Goal: Task Accomplishment & Management: Manage account settings

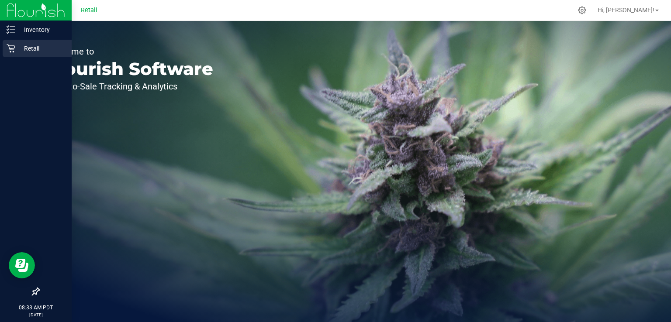
click at [36, 48] on p "Retail" at bounding box center [41, 48] width 52 height 10
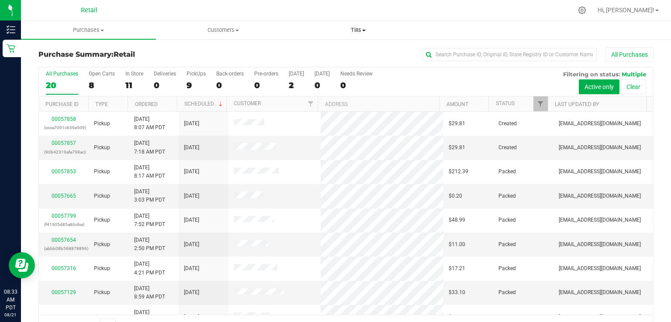
click at [361, 24] on uib-tab-heading "Tills Manage tills" at bounding box center [358, 29] width 134 height 17
click at [350, 52] on li "Manage tills" at bounding box center [357, 53] width 135 height 10
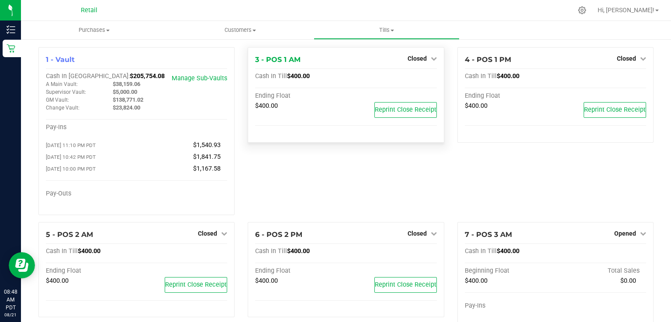
click at [306, 101] on div "Ending Float" at bounding box center [345, 97] width 181 height 10
click at [409, 55] on div "Closed" at bounding box center [422, 58] width 29 height 10
click at [408, 60] on span "Closed" at bounding box center [417, 58] width 19 height 7
click at [342, 161] on div "3 - POS 1 AM Closed Open Till Cash In Till $400.00 Ending Float $400.00 Reprint…" at bounding box center [345, 134] width 209 height 175
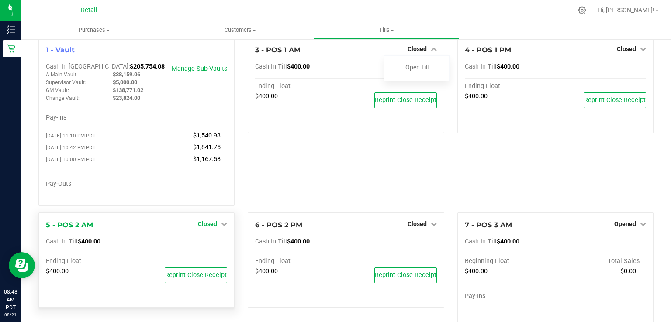
scroll to position [14, 0]
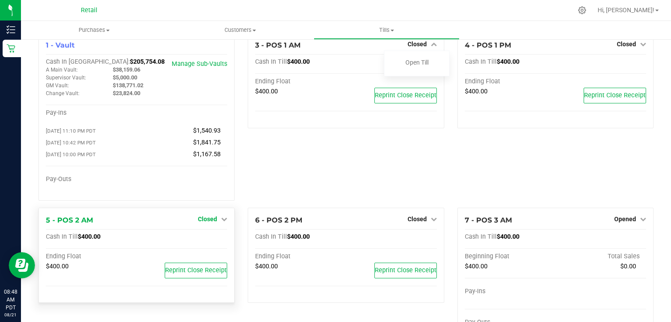
click at [209, 220] on span "Closed" at bounding box center [207, 219] width 19 height 7
click at [207, 240] on link "Open Till" at bounding box center [207, 237] width 23 height 7
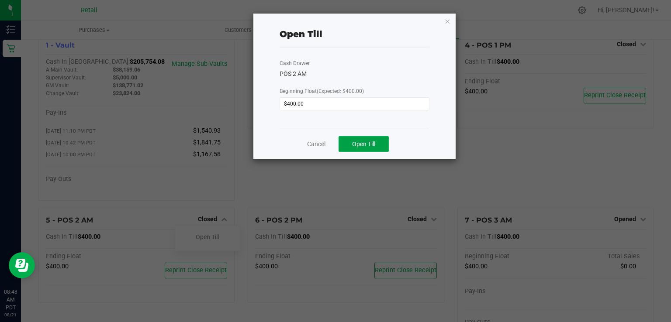
click at [379, 145] on button "Open Till" at bounding box center [364, 144] width 50 height 16
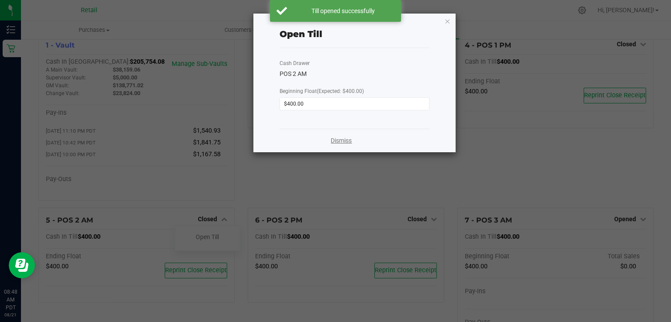
click at [336, 141] on link "Dismiss" at bounding box center [341, 140] width 21 height 9
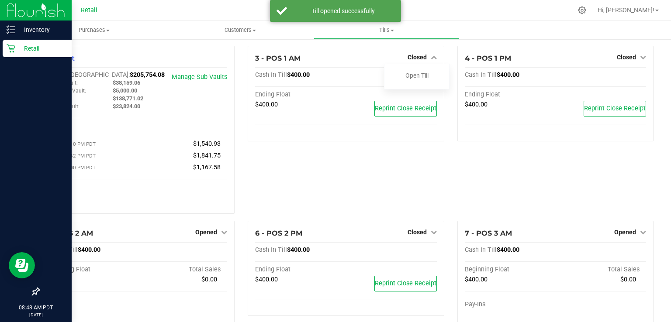
scroll to position [0, 0]
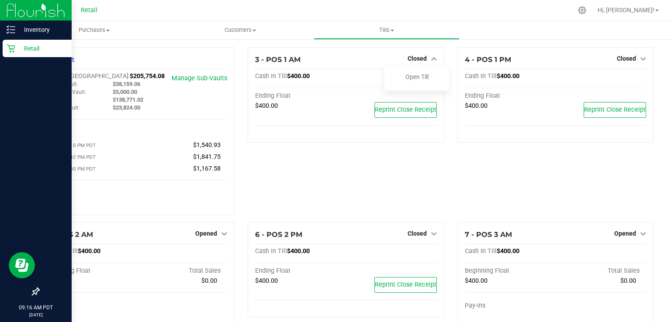
click at [28, 52] on p "Retail" at bounding box center [41, 48] width 52 height 10
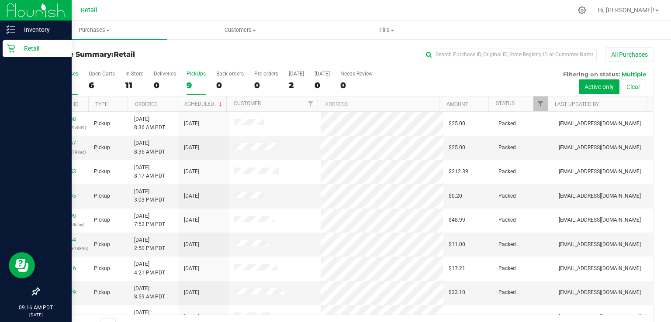
click at [188, 83] on div "9" at bounding box center [196, 85] width 19 height 10
click at [0, 0] on input "PickUps 9" at bounding box center [0, 0] width 0 height 0
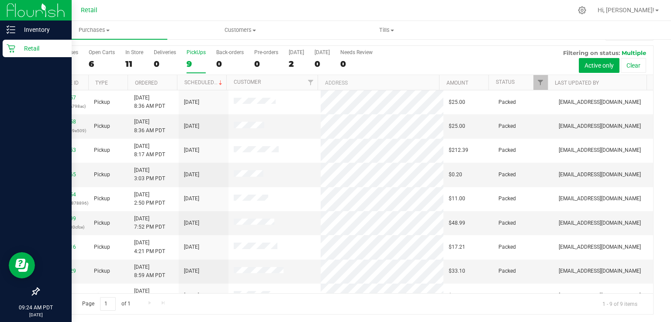
click at [204, 65] on div "9" at bounding box center [196, 64] width 19 height 10
click at [0, 0] on input "PickUps 9" at bounding box center [0, 0] width 0 height 0
click at [189, 59] on div "9" at bounding box center [196, 64] width 19 height 10
click at [0, 0] on input "PickUps 9" at bounding box center [0, 0] width 0 height 0
click at [187, 63] on div "9" at bounding box center [196, 64] width 19 height 10
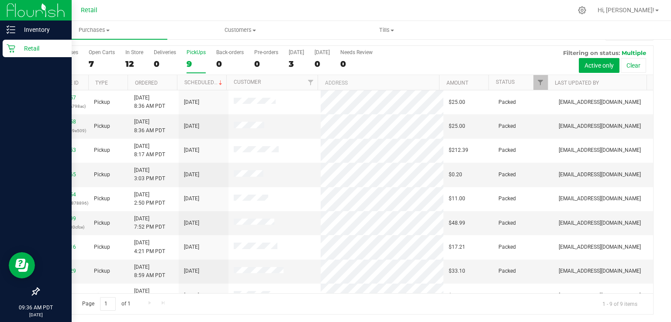
click at [0, 0] on input "PickUps 9" at bounding box center [0, 0] width 0 height 0
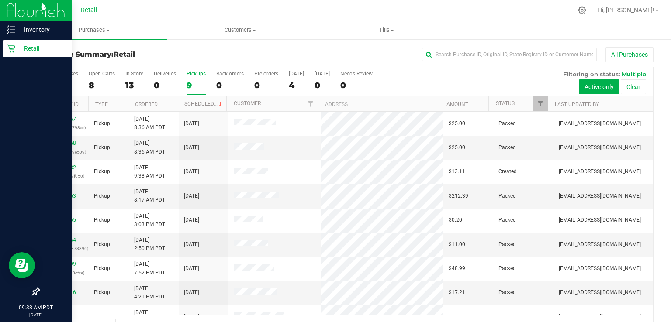
click at [190, 79] on label "PickUps 9" at bounding box center [196, 83] width 19 height 24
click at [0, 0] on input "PickUps 9" at bounding box center [0, 0] width 0 height 0
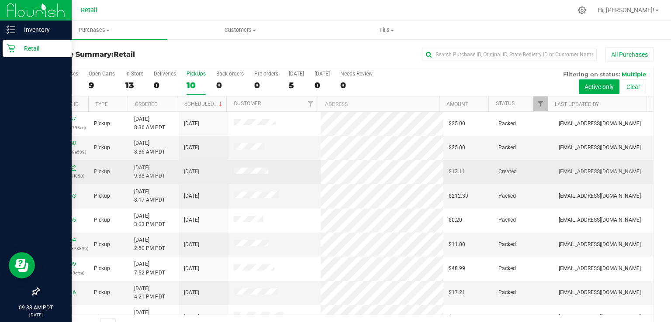
click at [68, 169] on link "00057882" at bounding box center [64, 168] width 24 height 6
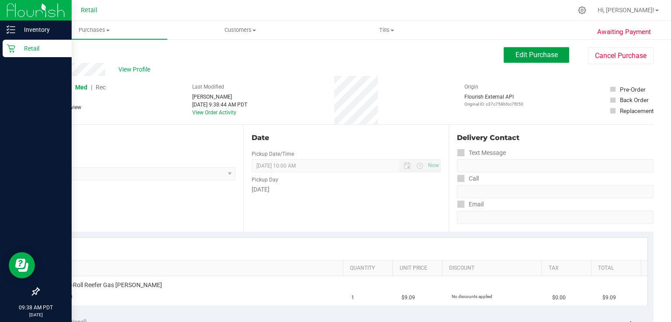
click at [548, 57] on span "Edit Purchase" at bounding box center [536, 55] width 42 height 8
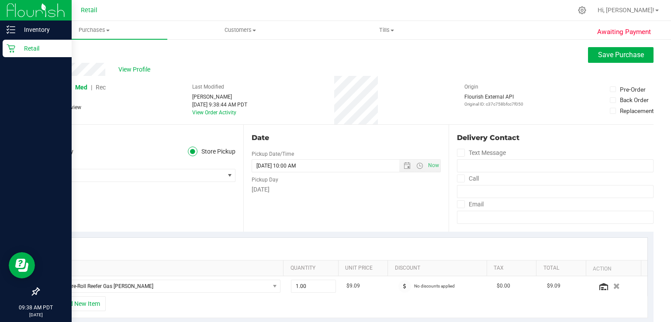
click at [103, 85] on span "Rec" at bounding box center [101, 87] width 10 height 7
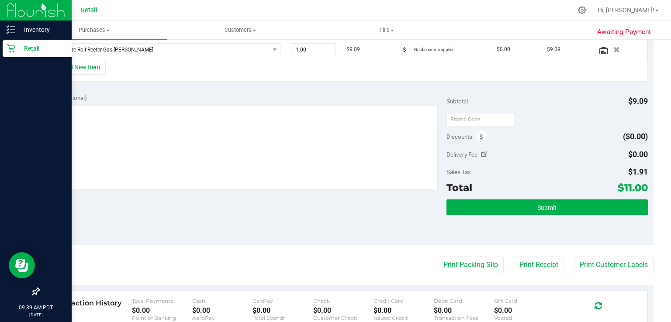
scroll to position [276, 0]
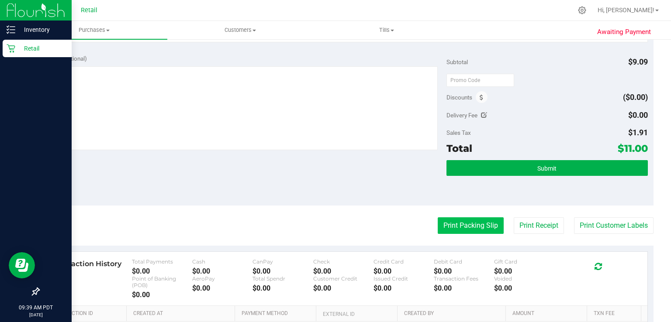
click at [470, 227] on button "Print Packing Slip" at bounding box center [471, 226] width 66 height 17
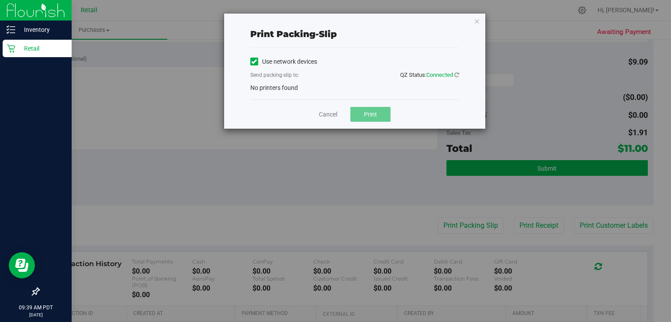
click at [253, 62] on icon at bounding box center [254, 62] width 6 height 0
click at [0, 0] on input "Use network devices" at bounding box center [0, 0] width 0 height 0
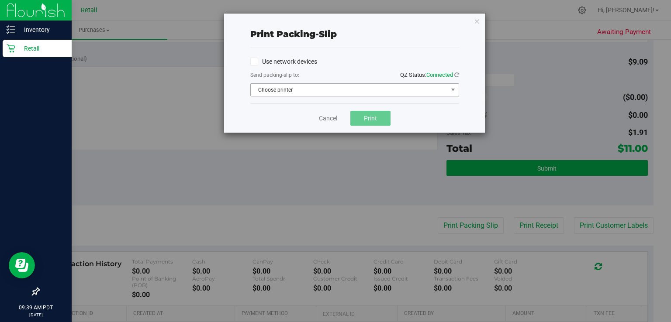
click at [312, 86] on span "Choose printer" at bounding box center [349, 90] width 197 height 12
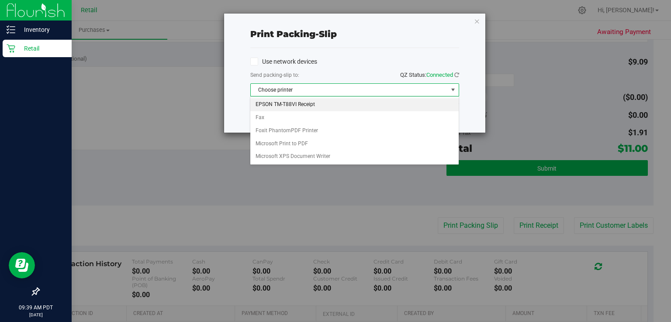
click at [302, 101] on li "EPSON TM-T88VI Receipt" at bounding box center [354, 104] width 208 height 13
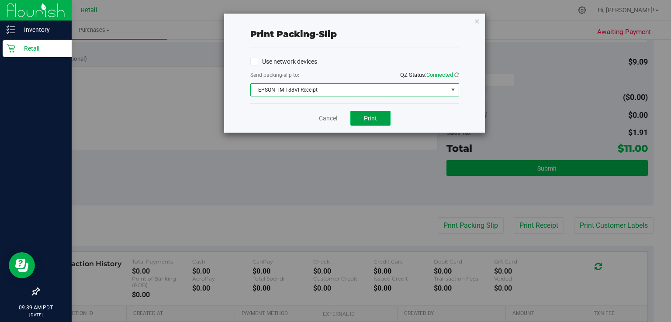
click at [378, 115] on button "Print" at bounding box center [370, 118] width 40 height 15
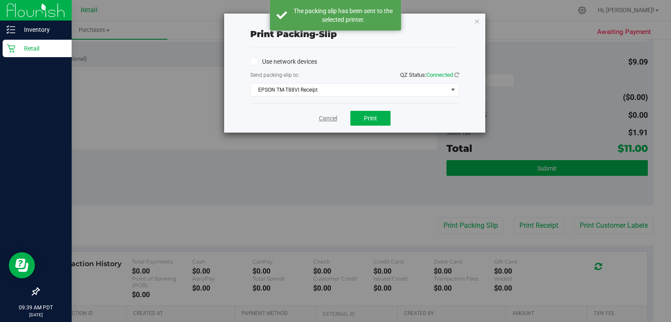
click at [325, 117] on link "Cancel" at bounding box center [328, 118] width 18 height 9
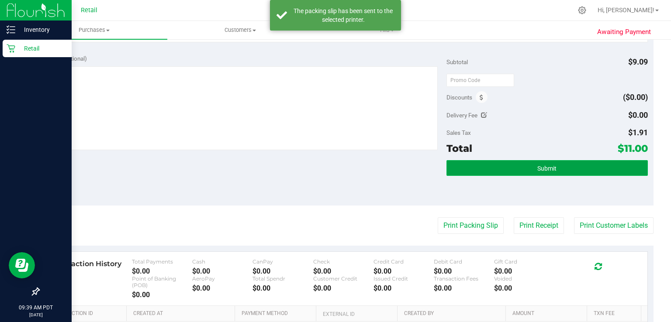
click at [571, 168] on button "Submit" at bounding box center [546, 168] width 201 height 16
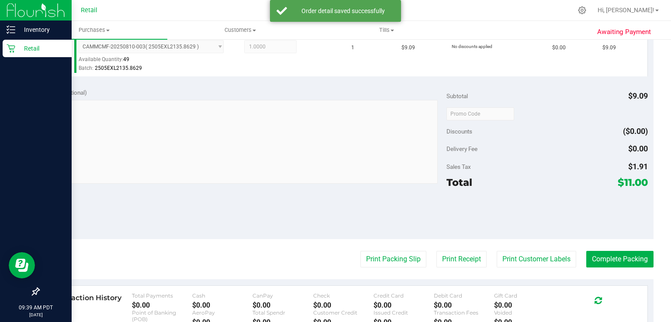
scroll to position [251, 0]
click at [618, 254] on button "Complete Packing" at bounding box center [619, 259] width 67 height 17
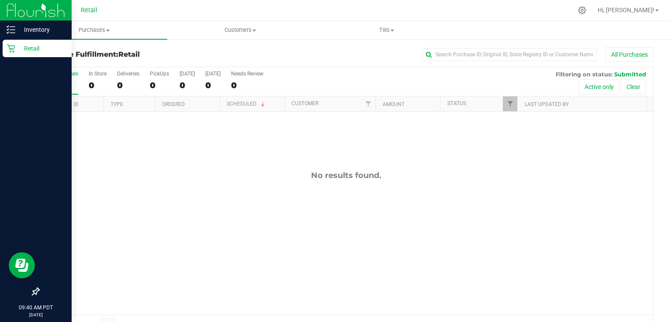
click at [11, 54] on div "Retail" at bounding box center [37, 48] width 69 height 17
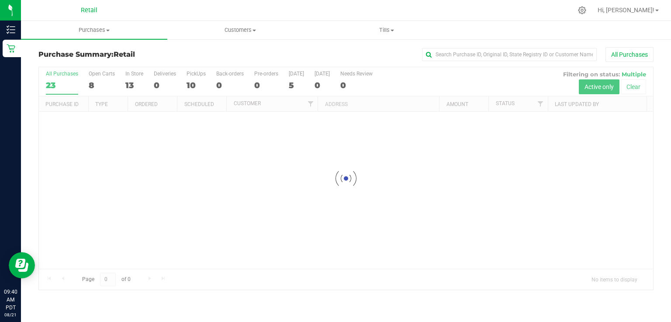
click at [192, 83] on div at bounding box center [346, 178] width 614 height 223
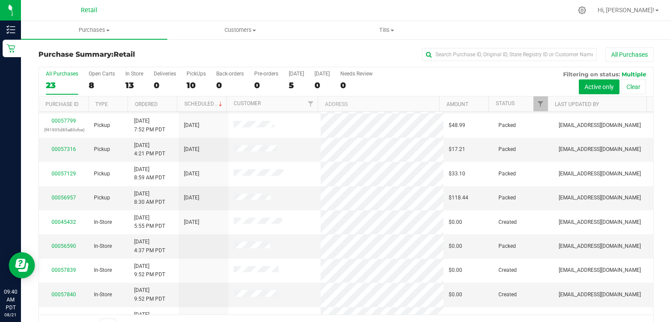
scroll to position [145, 0]
click at [192, 80] on div "10" at bounding box center [196, 85] width 19 height 10
click at [0, 0] on input "PickUps 10" at bounding box center [0, 0] width 0 height 0
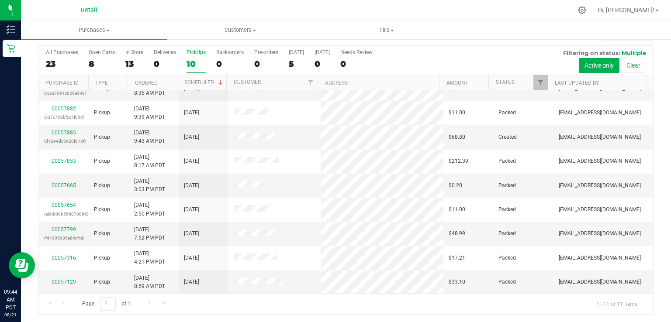
scroll to position [0, 0]
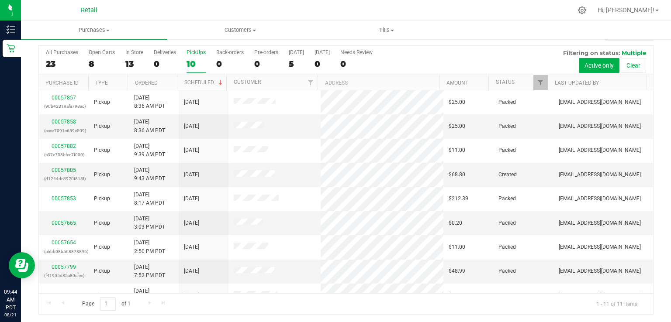
click at [190, 64] on div "10" at bounding box center [196, 64] width 19 height 10
click at [0, 0] on input "PickUps 10" at bounding box center [0, 0] width 0 height 0
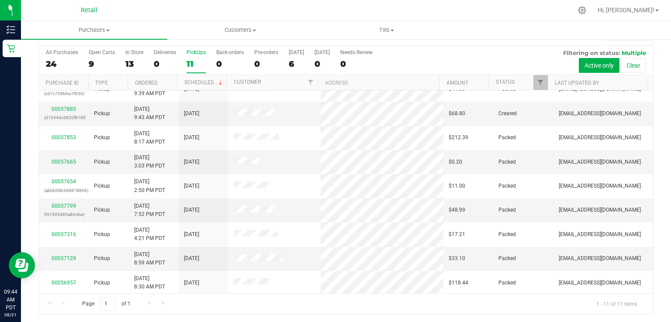
scroll to position [62, 0]
click at [175, 56] on label "Deliveries 0" at bounding box center [165, 61] width 22 height 24
click at [0, 0] on input "Deliveries 0" at bounding box center [0, 0] width 0 height 0
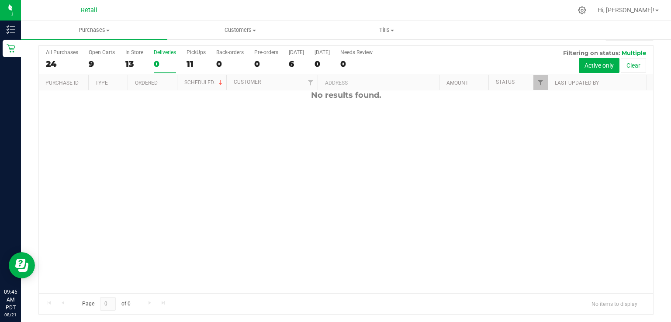
scroll to position [0, 0]
click at [196, 64] on div "11" at bounding box center [196, 64] width 19 height 10
click at [0, 0] on input "PickUps 11" at bounding box center [0, 0] width 0 height 0
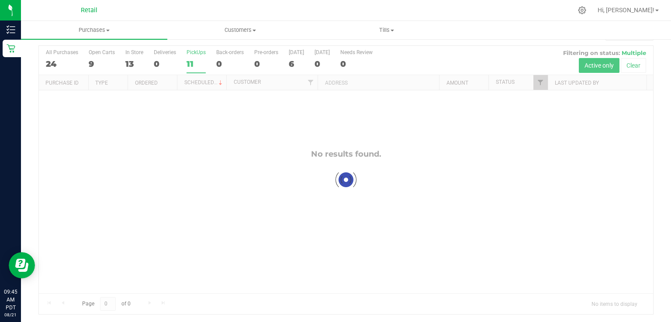
click at [196, 64] on div "11" at bounding box center [196, 64] width 19 height 10
click at [0, 0] on input "PickUps 11" at bounding box center [0, 0] width 0 height 0
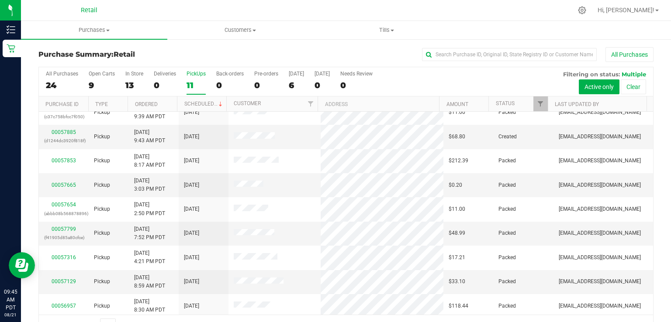
scroll to position [59, 0]
click at [66, 133] on link "00057885" at bounding box center [64, 132] width 24 height 6
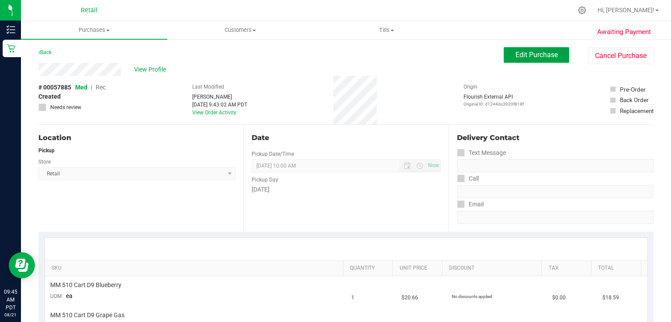
click at [543, 54] on span "Edit Purchase" at bounding box center [536, 55] width 42 height 8
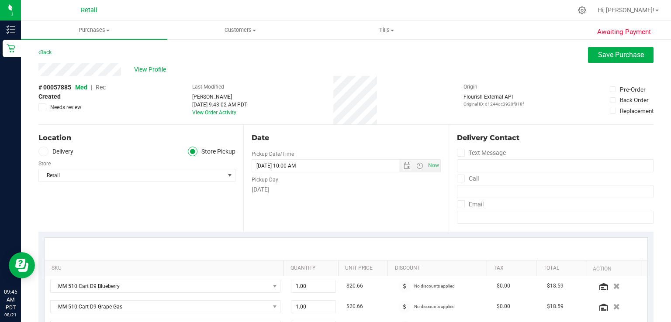
click at [103, 90] on span "Rec" at bounding box center [101, 87] width 10 height 7
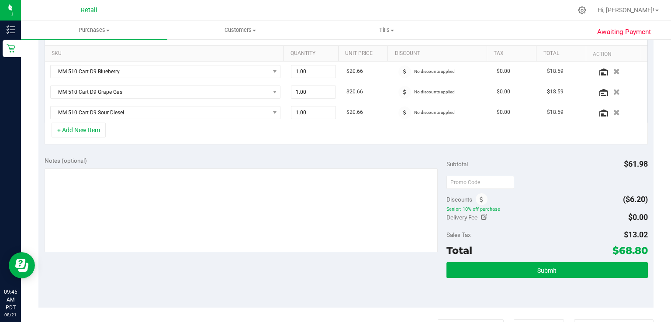
scroll to position [295, 0]
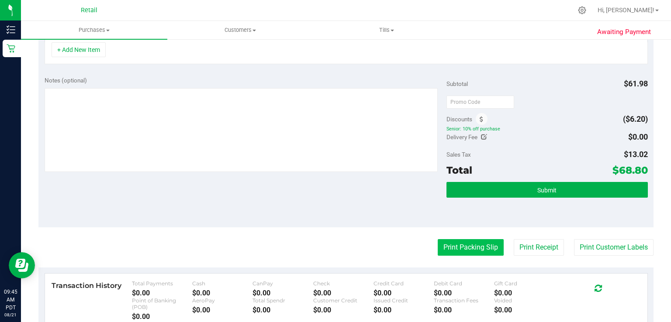
click at [480, 239] on button "Print Packing Slip" at bounding box center [471, 247] width 66 height 17
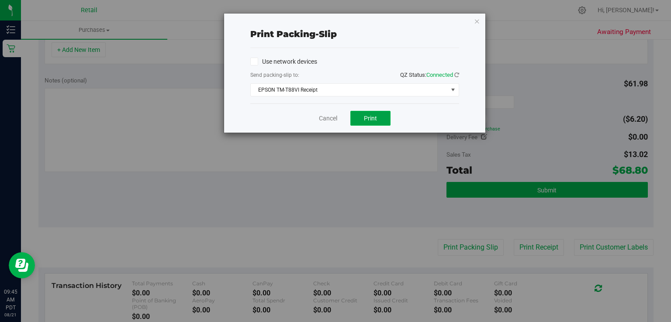
click at [377, 115] on button "Print" at bounding box center [370, 118] width 40 height 15
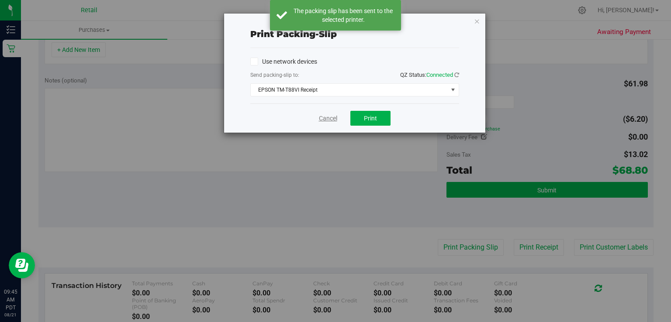
click at [324, 121] on link "Cancel" at bounding box center [328, 118] width 18 height 9
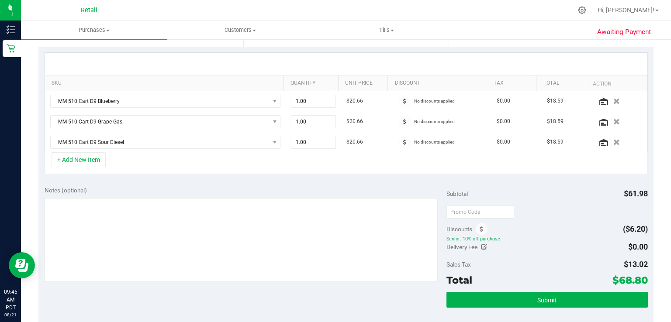
scroll to position [226, 0]
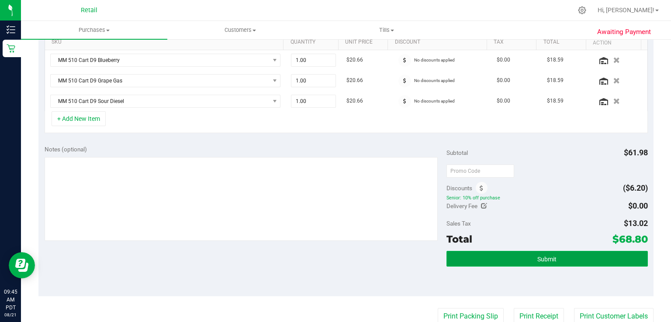
click at [602, 263] on button "Submit" at bounding box center [546, 259] width 201 height 16
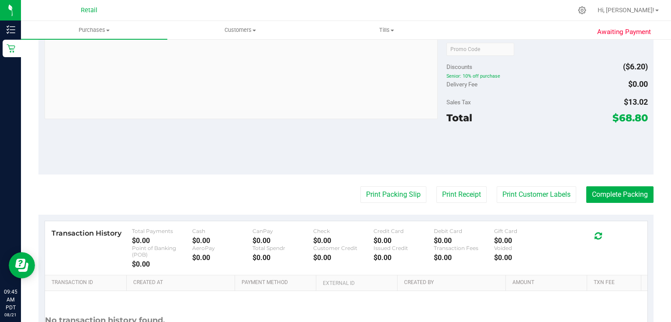
scroll to position [416, 0]
click at [620, 201] on button "Complete Packing" at bounding box center [619, 195] width 67 height 17
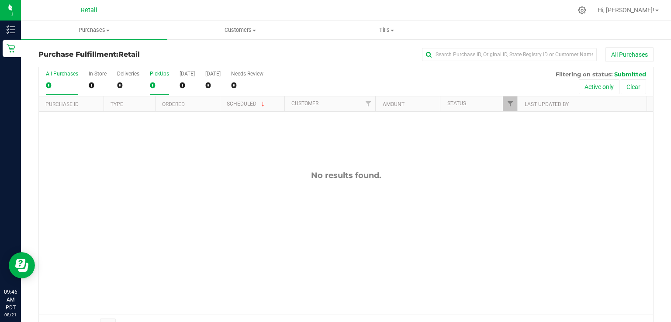
click at [155, 79] on label "PickUps 0" at bounding box center [159, 83] width 19 height 24
click at [0, 0] on input "PickUps 0" at bounding box center [0, 0] width 0 height 0
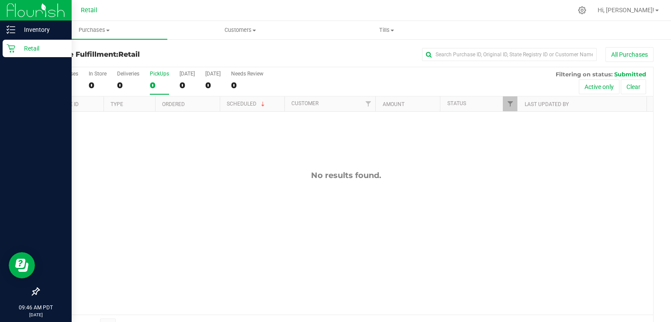
click at [18, 59] on div at bounding box center [36, 171] width 72 height 225
click at [10, 57] on div "Retail" at bounding box center [37, 48] width 69 height 17
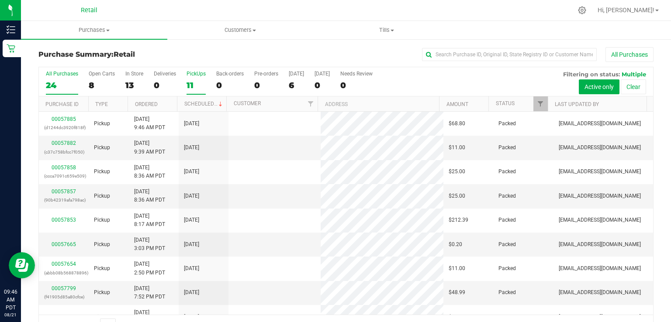
click at [189, 85] on div "11" at bounding box center [196, 85] width 19 height 10
click at [0, 0] on input "PickUps 11" at bounding box center [0, 0] width 0 height 0
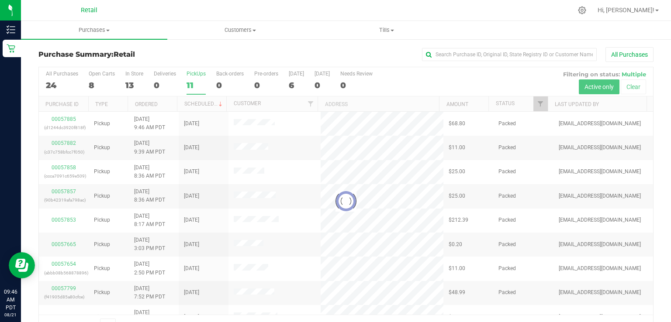
click at [190, 86] on div at bounding box center [346, 201] width 614 height 269
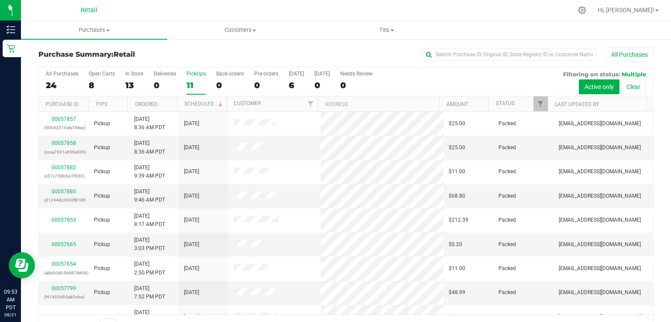
click at [193, 89] on div "11" at bounding box center [196, 85] width 19 height 10
click at [0, 0] on input "PickUps 11" at bounding box center [0, 0] width 0 height 0
click at [196, 82] on div "11" at bounding box center [196, 85] width 19 height 10
click at [0, 0] on input "PickUps 11" at bounding box center [0, 0] width 0 height 0
click at [190, 79] on label "PickUps 11" at bounding box center [196, 83] width 19 height 24
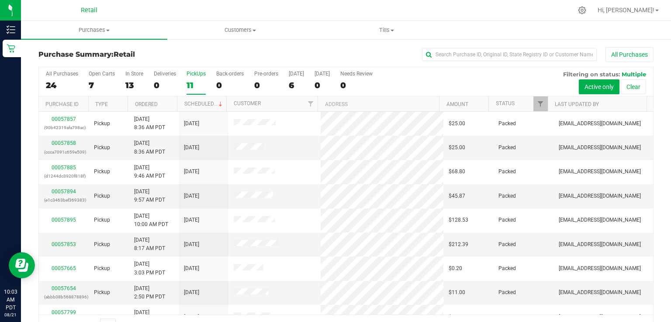
click at [0, 0] on input "PickUps 11" at bounding box center [0, 0] width 0 height 0
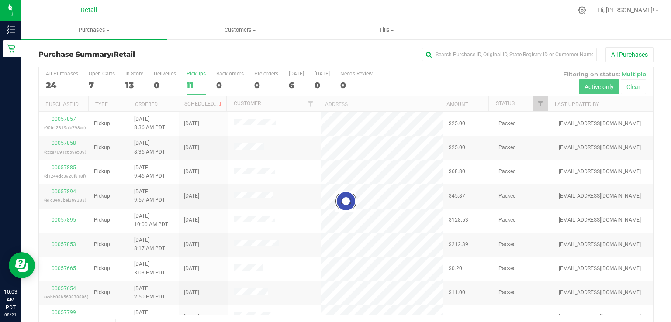
click at [196, 79] on div at bounding box center [346, 201] width 614 height 269
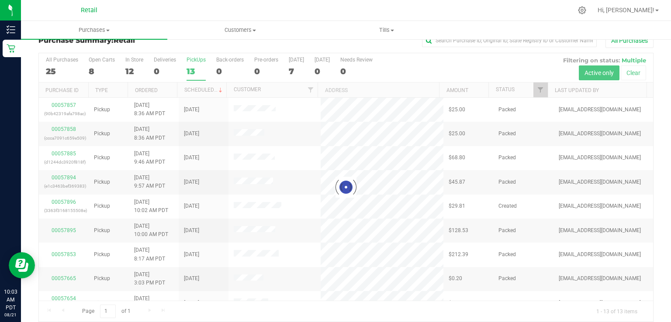
scroll to position [16, 0]
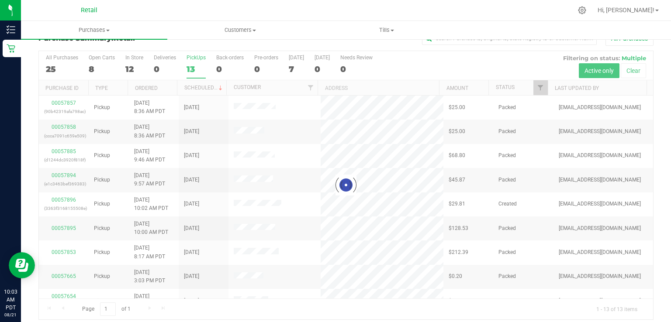
click at [538, 234] on div at bounding box center [346, 185] width 614 height 269
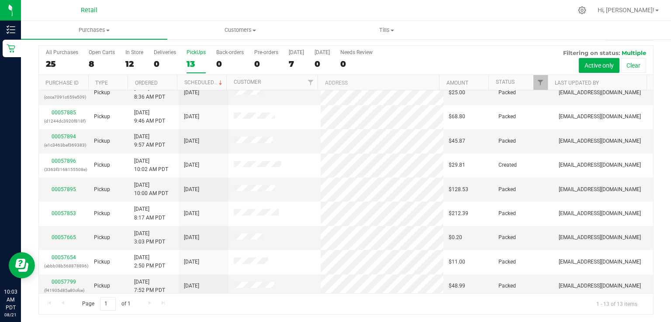
scroll to position [20, 0]
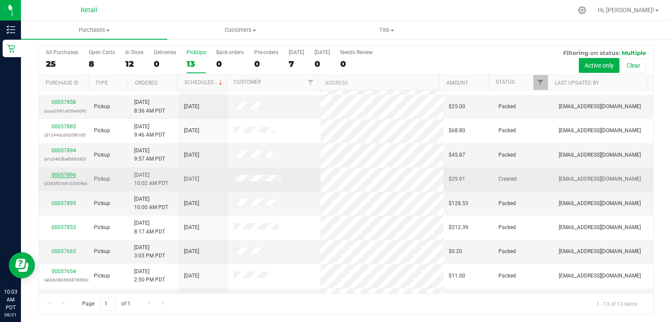
click at [64, 173] on link "00057896" at bounding box center [64, 175] width 24 height 6
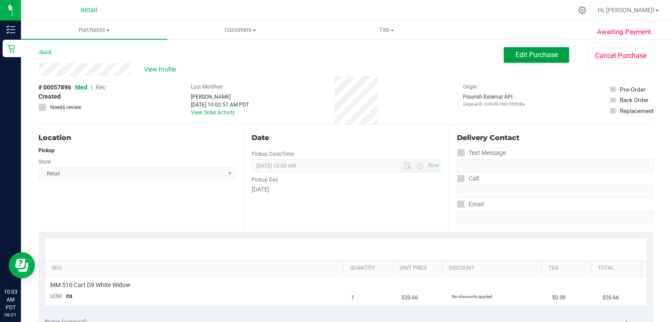
click at [531, 62] on button "Edit Purchase" at bounding box center [537, 55] width 66 height 16
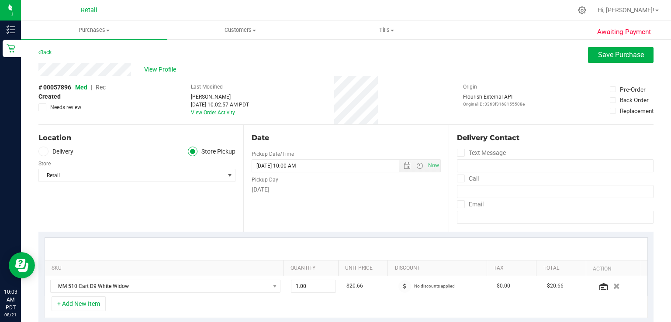
click at [101, 89] on span "Rec" at bounding box center [101, 87] width 10 height 7
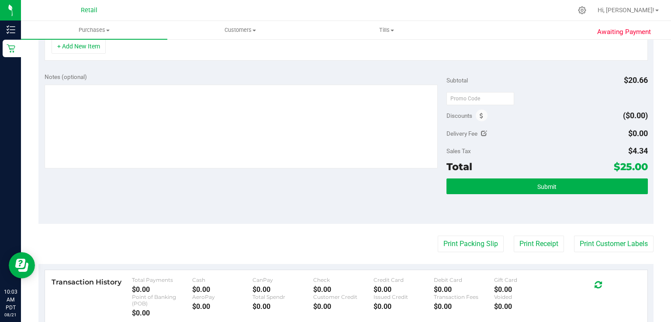
scroll to position [260, 0]
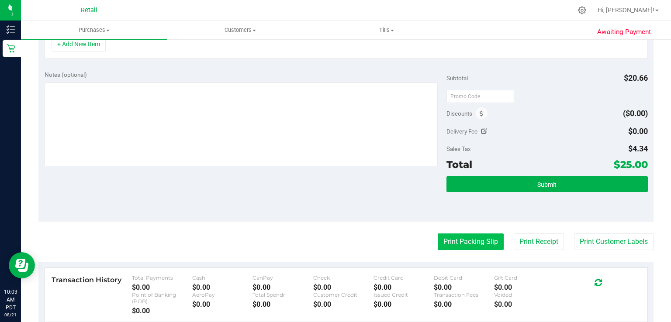
click at [461, 245] on button "Print Packing Slip" at bounding box center [471, 242] width 66 height 17
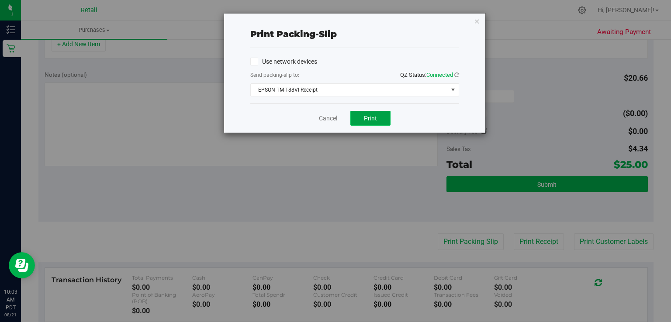
click at [383, 121] on button "Print" at bounding box center [370, 118] width 40 height 15
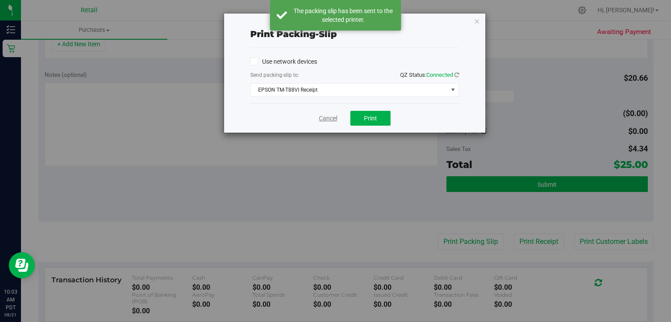
click at [325, 117] on link "Cancel" at bounding box center [328, 118] width 18 height 9
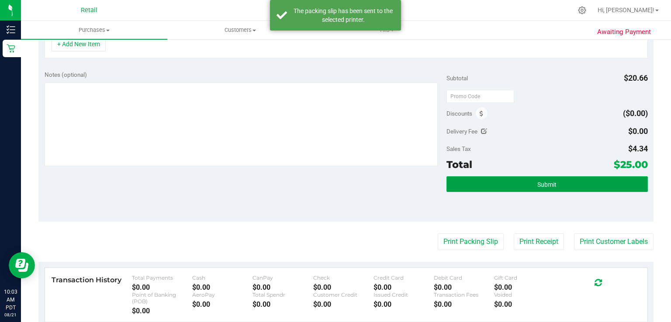
click at [594, 178] on button "Submit" at bounding box center [546, 184] width 201 height 16
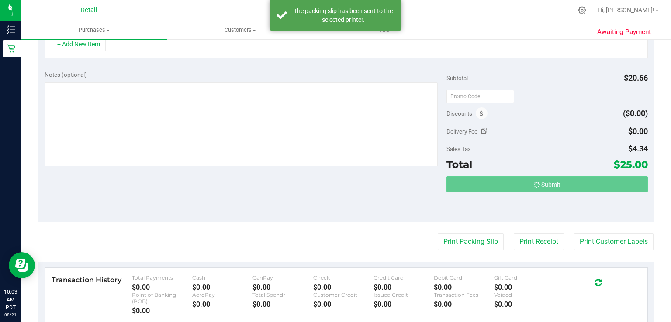
scroll to position [246, 0]
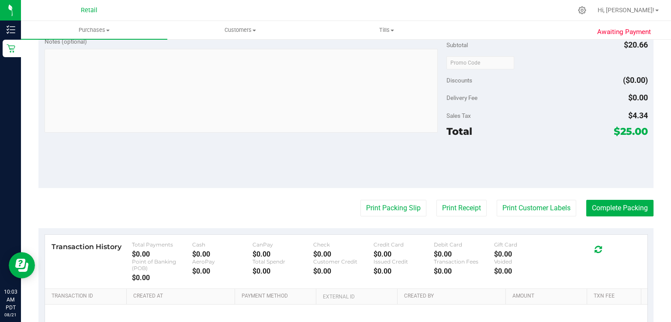
scroll to position [299, 0]
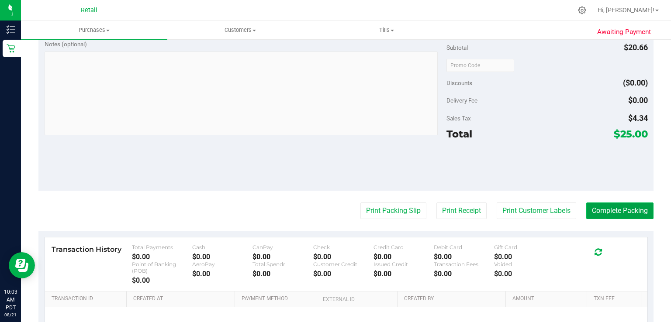
click at [625, 209] on button "Complete Packing" at bounding box center [619, 211] width 67 height 17
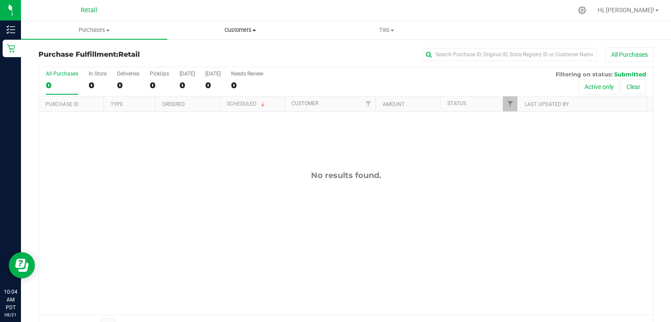
click at [294, 24] on uib-tab-heading "Customers All customers Add a new customer" at bounding box center [240, 29] width 145 height 17
click at [297, 22] on uib-tab-heading "Customers All customers Add a new customer" at bounding box center [240, 30] width 146 height 18
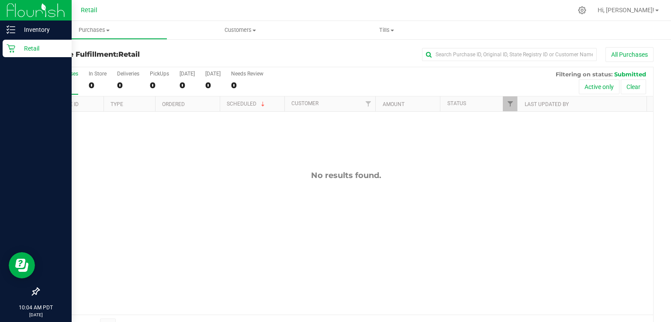
click at [5, 49] on div "Retail" at bounding box center [37, 48] width 69 height 17
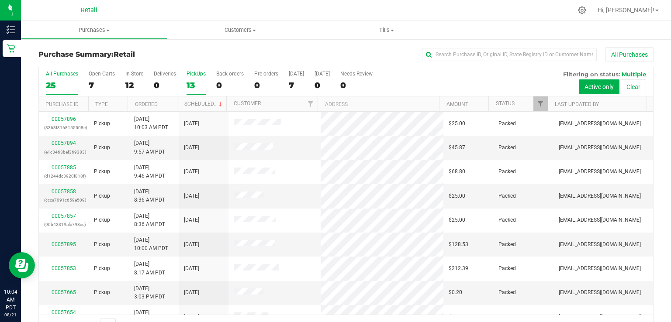
click at [201, 81] on div "13" at bounding box center [196, 85] width 19 height 10
click at [0, 0] on input "PickUps 13" at bounding box center [0, 0] width 0 height 0
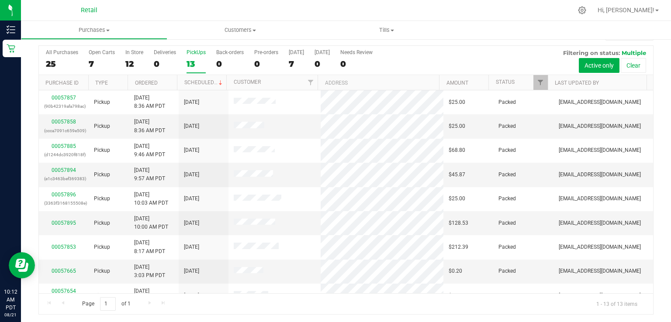
click at [197, 59] on div "13" at bounding box center [196, 64] width 19 height 10
click at [0, 0] on input "PickUps 13" at bounding box center [0, 0] width 0 height 0
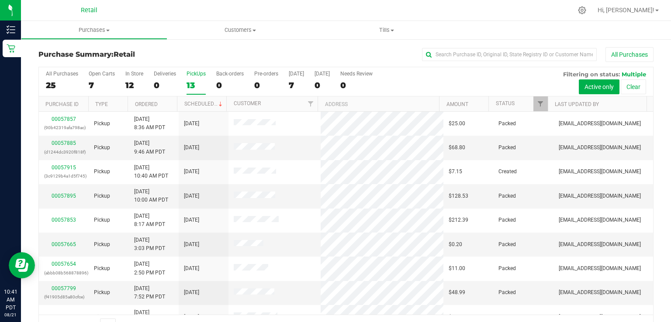
click at [190, 76] on div "PickUps" at bounding box center [196, 74] width 19 height 6
click at [0, 0] on input "PickUps 13" at bounding box center [0, 0] width 0 height 0
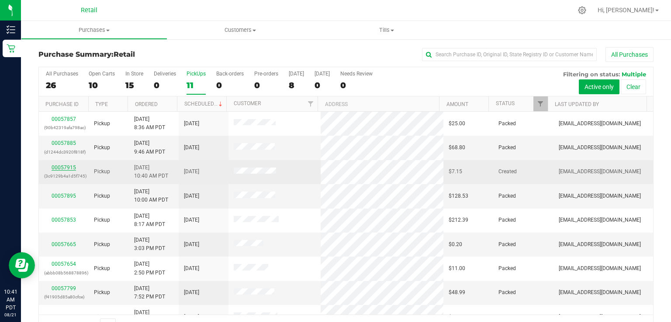
click at [61, 168] on link "00057915" at bounding box center [64, 168] width 24 height 6
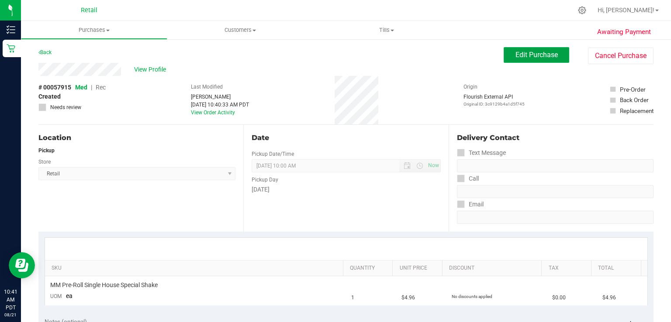
click at [537, 53] on span "Edit Purchase" at bounding box center [536, 55] width 42 height 8
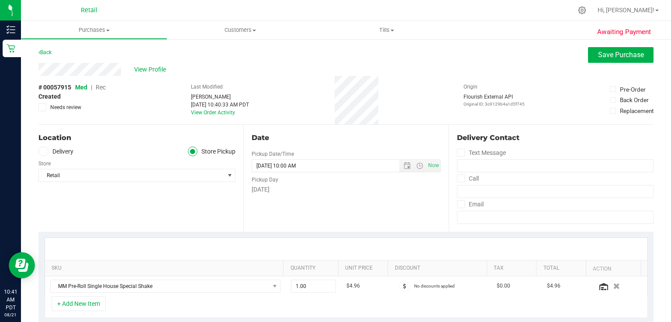
click at [106, 88] on span "Rec" at bounding box center [101, 87] width 10 height 7
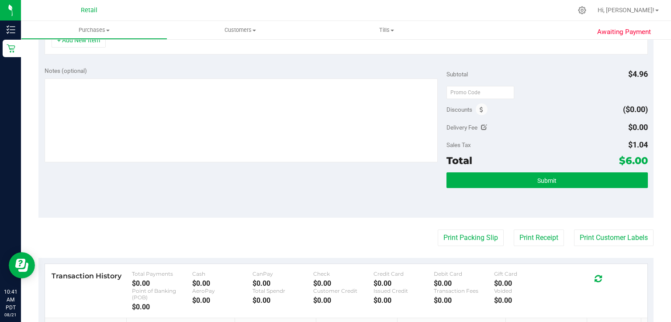
scroll to position [270, 0]
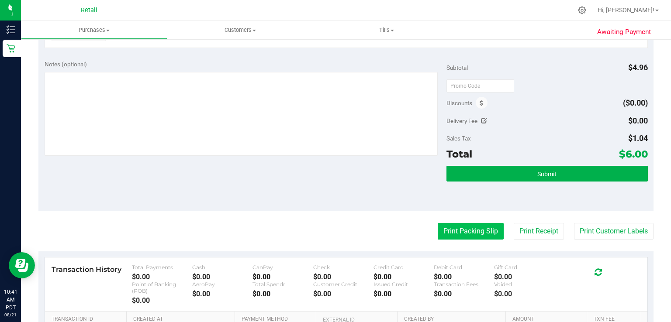
click at [449, 238] on button "Print Packing Slip" at bounding box center [471, 231] width 66 height 17
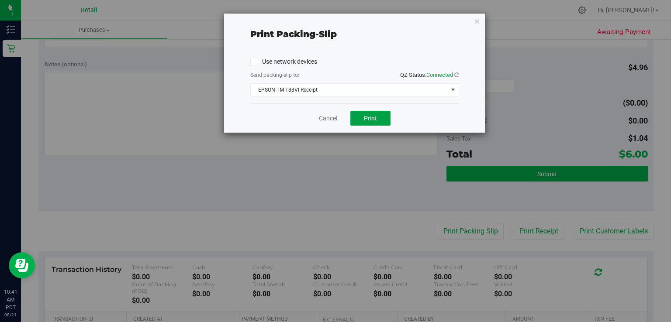
click at [370, 124] on button "Print" at bounding box center [370, 118] width 40 height 15
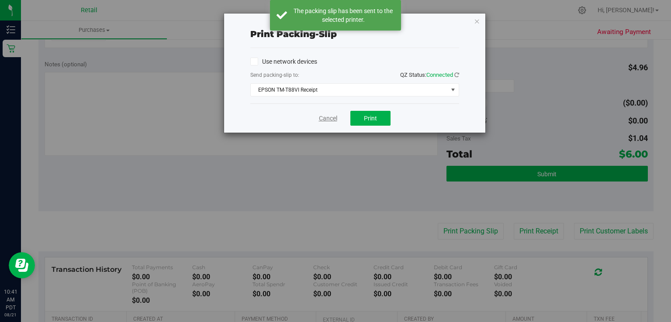
click at [328, 120] on link "Cancel" at bounding box center [328, 118] width 18 height 9
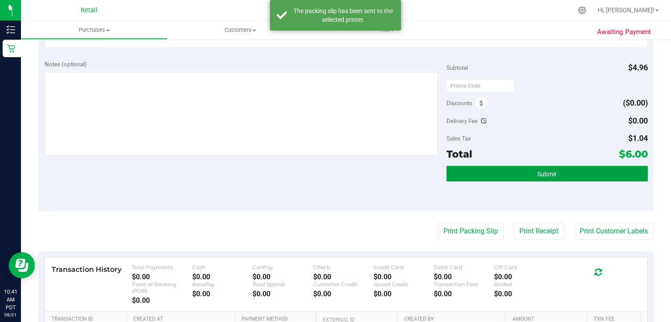
click at [567, 172] on button "Submit" at bounding box center [546, 174] width 201 height 16
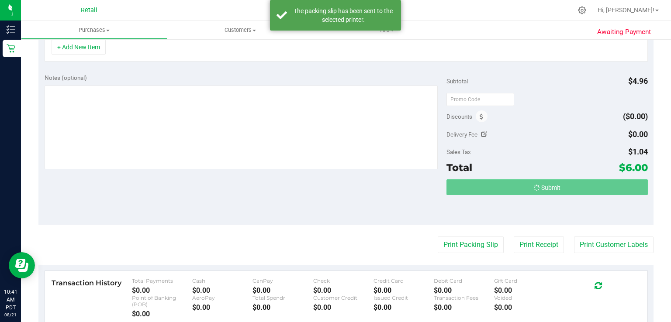
scroll to position [243, 0]
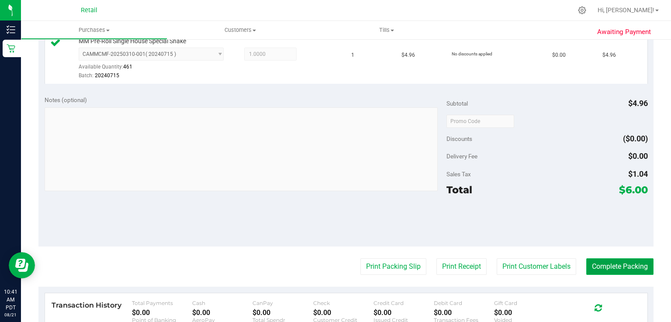
click at [627, 267] on button "Complete Packing" at bounding box center [619, 267] width 67 height 17
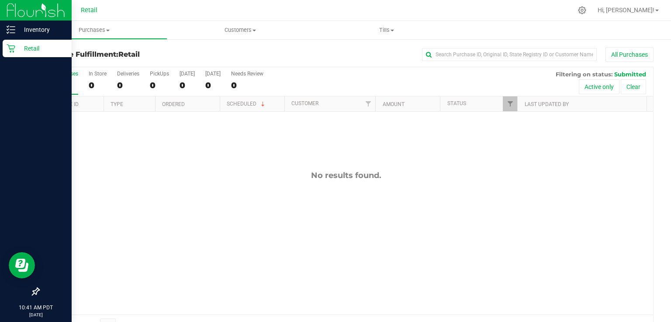
click at [19, 55] on div "Retail" at bounding box center [37, 48] width 69 height 17
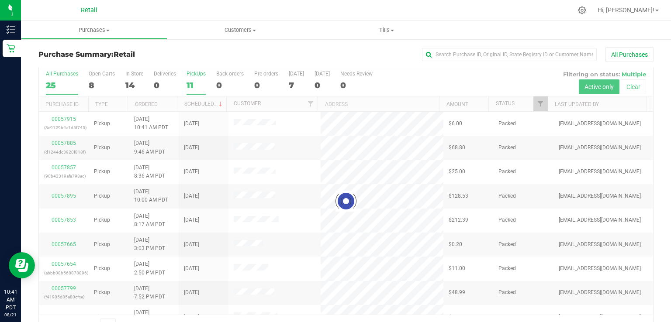
click at [191, 77] on label "PickUps 11" at bounding box center [196, 83] width 19 height 24
click at [0, 0] on input "PickUps 11" at bounding box center [0, 0] width 0 height 0
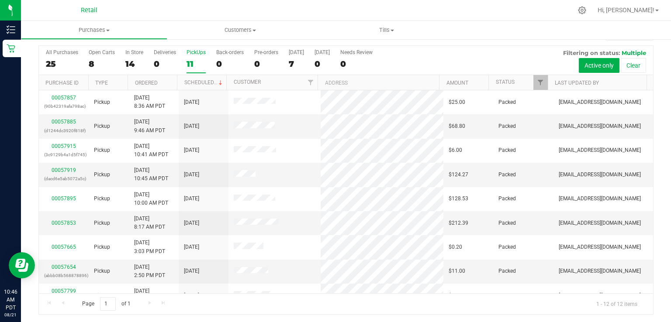
click at [195, 61] on div "11" at bounding box center [196, 64] width 19 height 10
click at [0, 0] on input "PickUps 11" at bounding box center [0, 0] width 0 height 0
click at [190, 66] on div "12" at bounding box center [196, 64] width 19 height 10
click at [0, 0] on input "PickUps 12" at bounding box center [0, 0] width 0 height 0
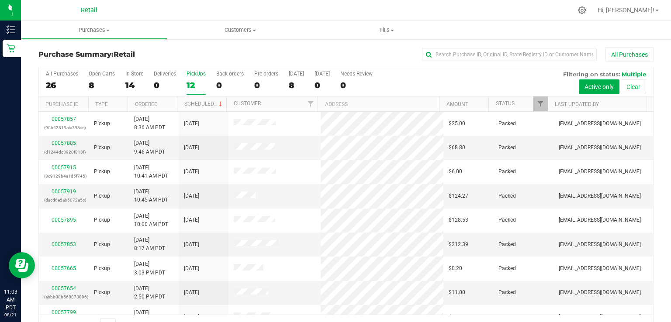
click at [200, 82] on div "12" at bounding box center [196, 85] width 19 height 10
click at [0, 0] on input "PickUps 12" at bounding box center [0, 0] width 0 height 0
click at [200, 90] on div "12" at bounding box center [196, 85] width 19 height 10
click at [0, 0] on input "PickUps 12" at bounding box center [0, 0] width 0 height 0
click at [194, 90] on div "12" at bounding box center [196, 85] width 19 height 10
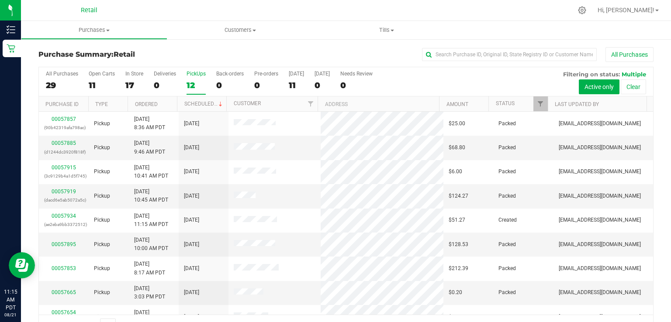
click at [0, 0] on input "PickUps 12" at bounding box center [0, 0] width 0 height 0
click at [593, 14] on div at bounding box center [582, 10] width 22 height 19
click at [587, 9] on icon at bounding box center [581, 10] width 9 height 9
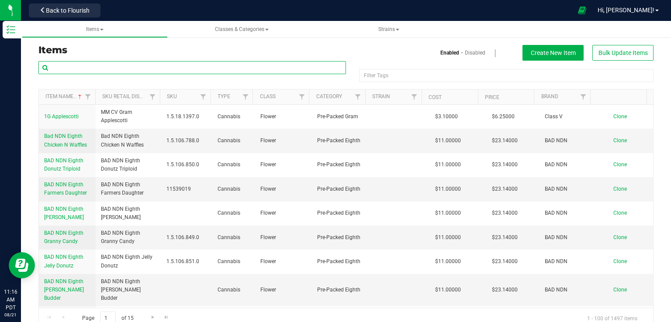
click at [150, 66] on input "text" at bounding box center [191, 67] width 307 height 13
type input "dime"
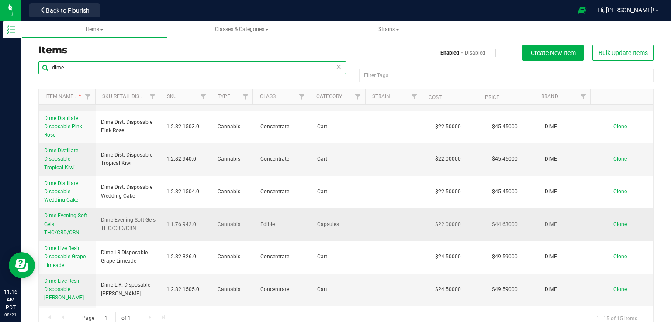
scroll to position [131, 0]
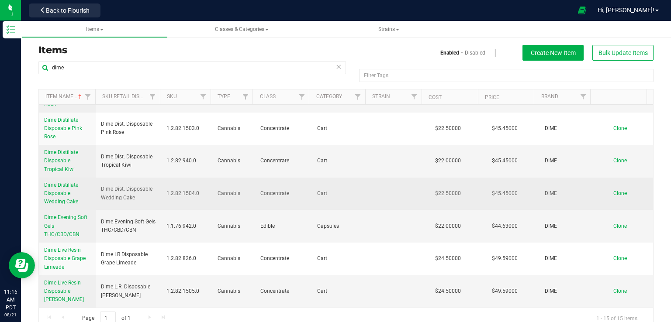
click at [61, 198] on span "Dime Distillate Disposable Wedding Cake" at bounding box center [61, 193] width 34 height 23
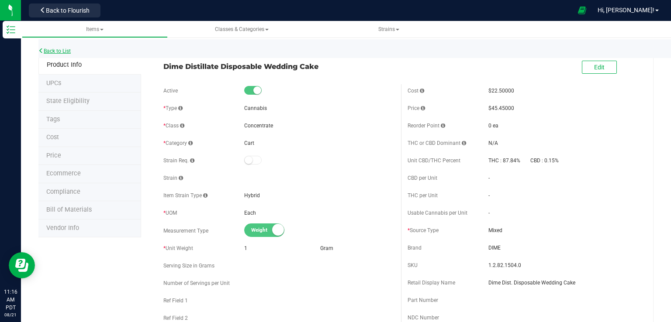
click at [69, 50] on link "Back to List" at bounding box center [54, 51] width 32 height 6
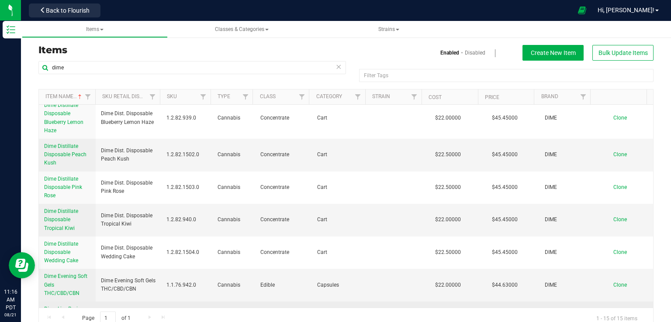
scroll to position [131, 0]
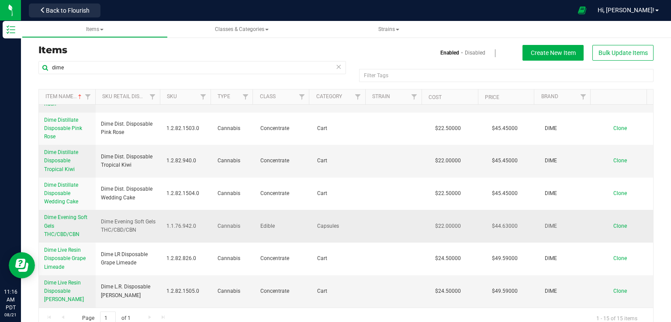
click at [58, 235] on span "Dime Evening Soft Gels THC/CBD/CBN" at bounding box center [65, 225] width 43 height 23
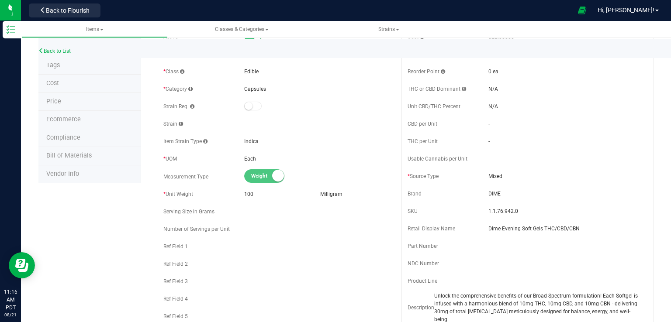
scroll to position [44, 0]
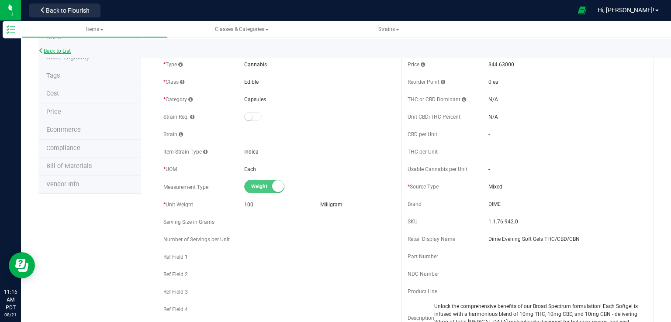
click at [66, 48] on link "Back to List" at bounding box center [54, 51] width 32 height 6
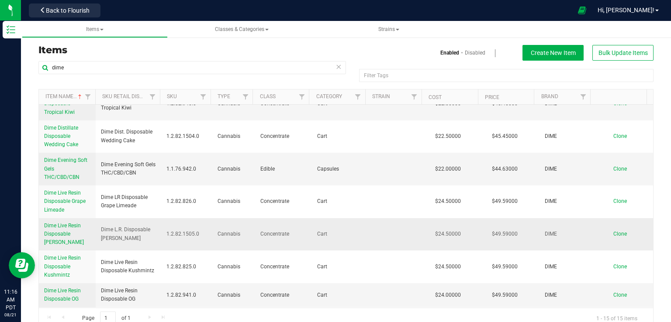
scroll to position [189, 0]
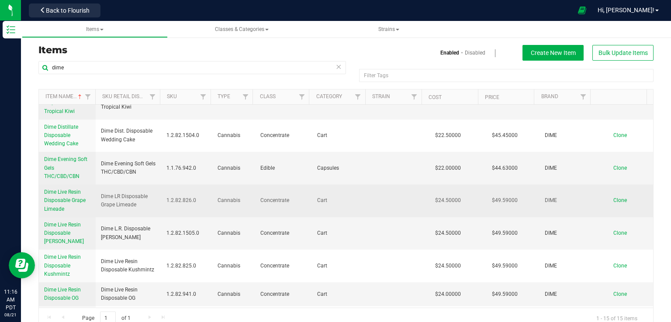
click at [66, 198] on span "Dime Live Resin Disposable Grape Limeade" at bounding box center [64, 200] width 41 height 23
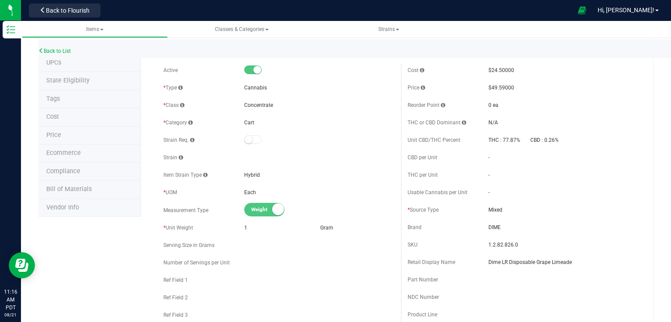
scroll to position [14, 0]
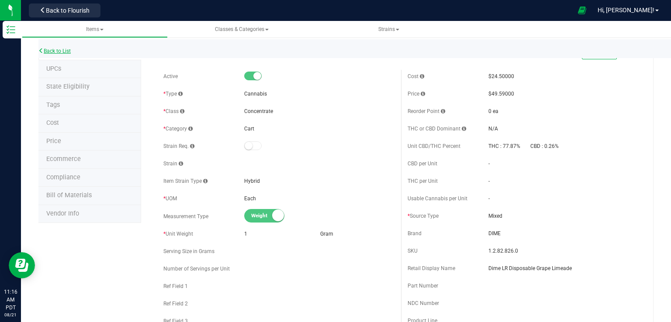
click at [62, 52] on link "Back to List" at bounding box center [54, 51] width 32 height 6
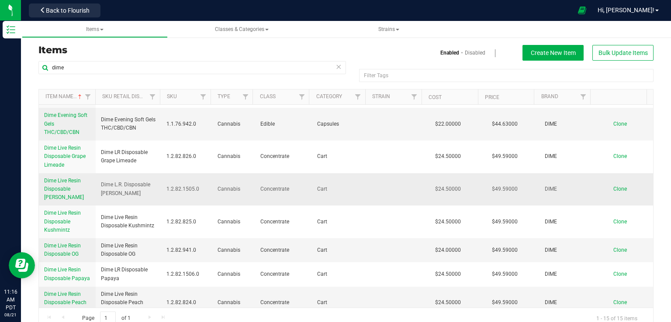
scroll to position [233, 0]
click at [60, 187] on span "Dime Live Resin Disposable [PERSON_NAME]" at bounding box center [64, 189] width 40 height 23
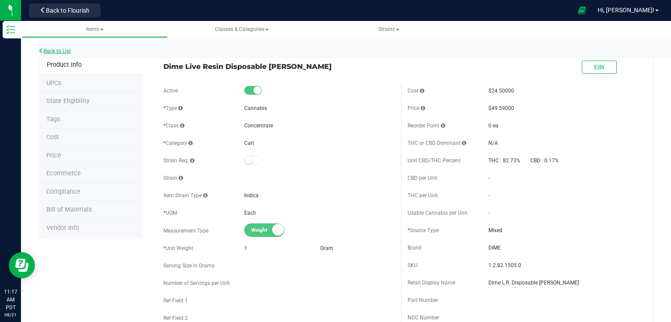
click at [66, 51] on link "Back to List" at bounding box center [54, 51] width 32 height 6
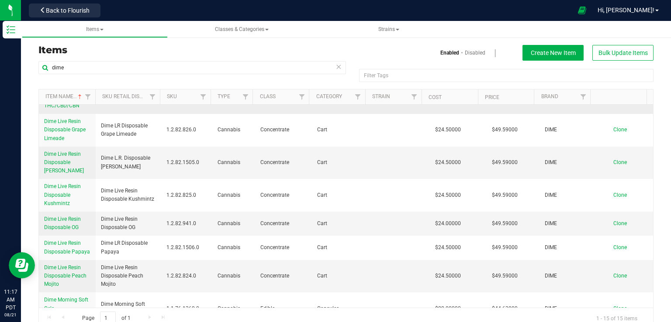
scroll to position [276, 0]
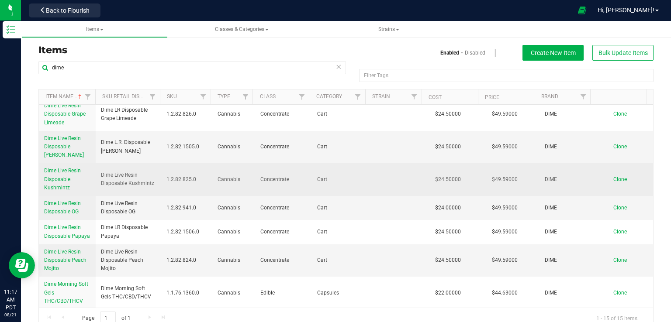
click at [62, 179] on span "Dime Live Resin Disposable Kushmintz" at bounding box center [62, 179] width 37 height 23
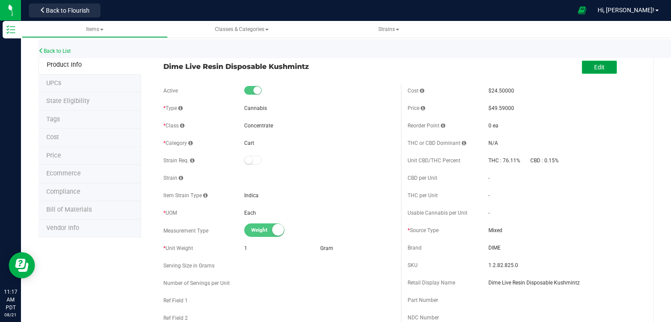
click at [594, 66] on span "Edit" at bounding box center [599, 67] width 10 height 7
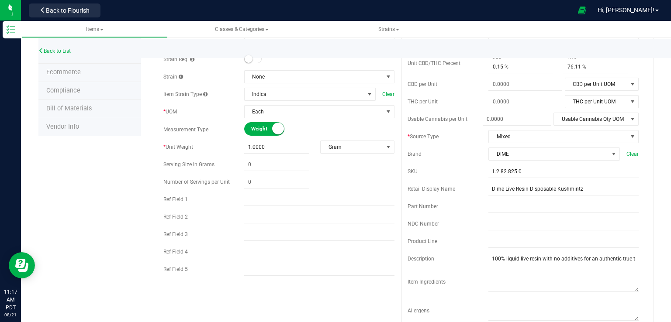
scroll to position [102, 0]
click at [509, 189] on input "Dime Live Resin Disposable Kushmintz" at bounding box center [563, 188] width 150 height 13
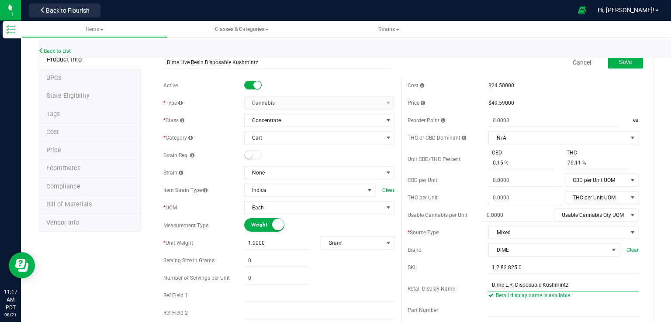
scroll to position [0, 0]
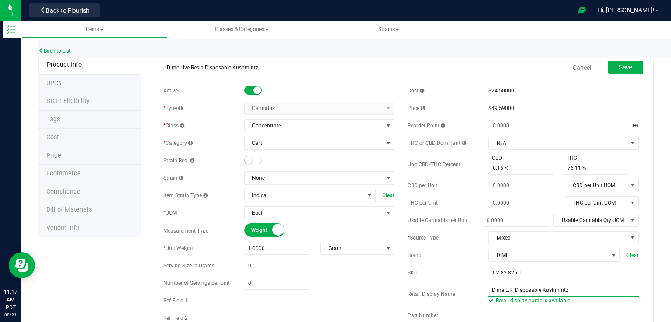
type input "Dime L.R. Disposable Kushmintz"
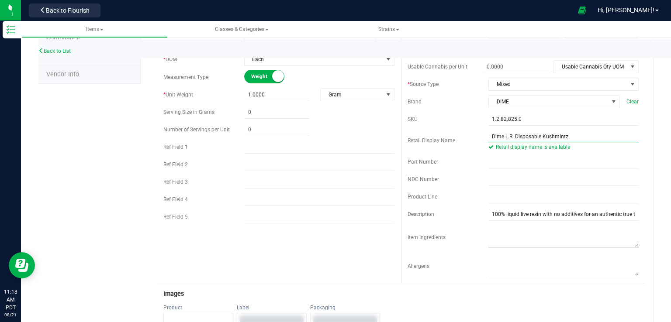
scroll to position [160, 0]
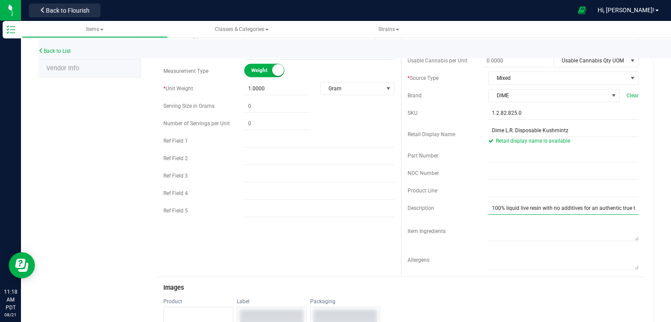
click at [625, 207] on input "100% liquid live resin with no additives for an authentic true to strain taste." at bounding box center [563, 208] width 150 height 13
paste input "Kushmint is a Hybrid mix between Thin Mint Cookies and OG Kush that offers a un…"
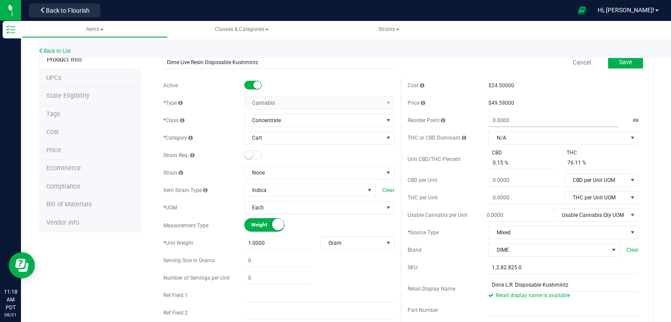
scroll to position [0, 0]
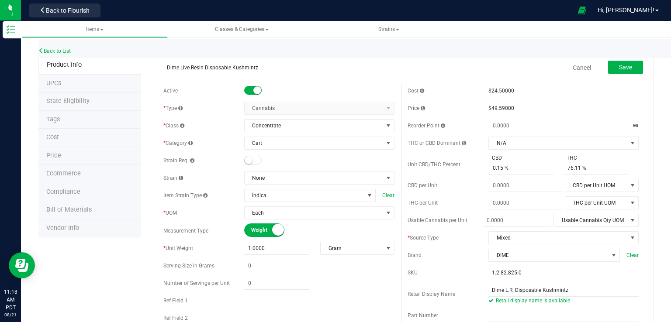
type input "100% liquid live resin with no additives for an authentic true to strain taste.…"
click at [615, 60] on div "Save" at bounding box center [619, 68] width 48 height 18
click at [619, 64] on span "Save" at bounding box center [625, 67] width 13 height 7
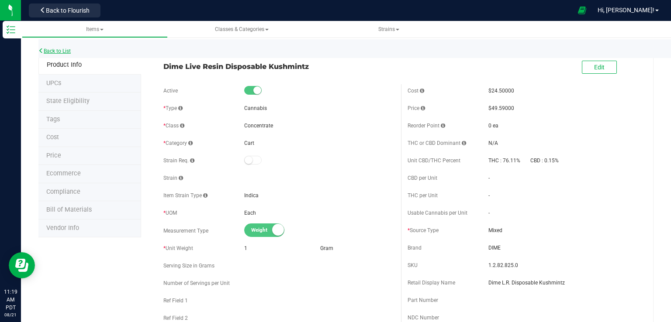
click at [52, 50] on link "Back to List" at bounding box center [54, 51] width 32 height 6
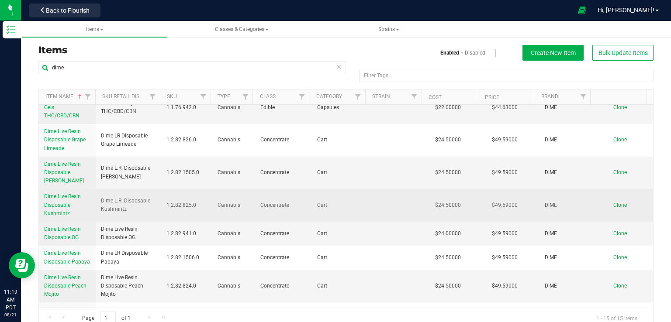
scroll to position [276, 0]
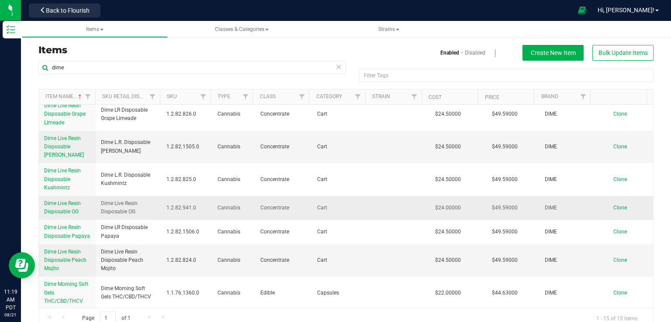
click at [55, 208] on span "Dime Live Resin Disposable OG" at bounding box center [62, 207] width 37 height 14
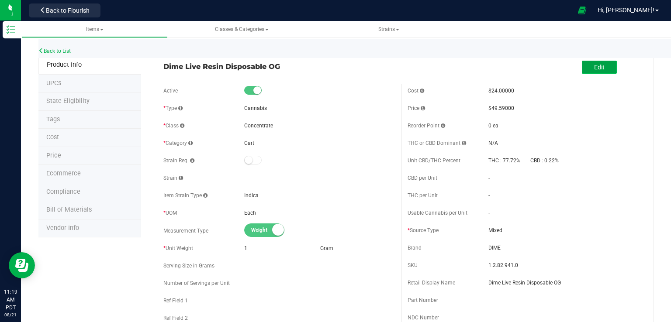
click at [596, 65] on span "Edit" at bounding box center [599, 67] width 10 height 7
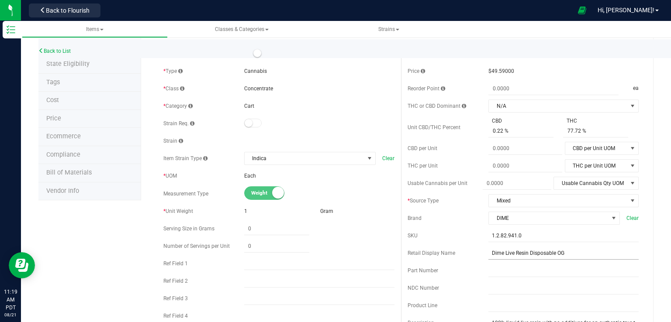
scroll to position [44, 0]
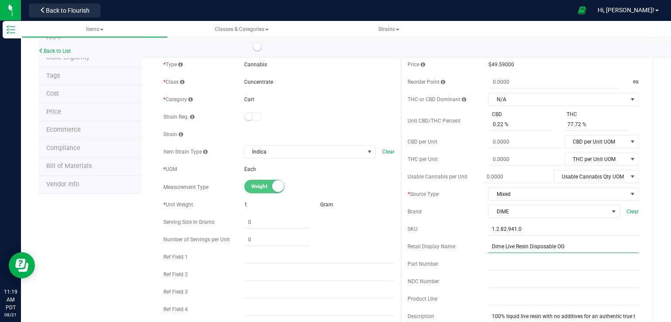
click at [511, 249] on input "Dime Live Resin Disposable OG" at bounding box center [563, 246] width 150 height 13
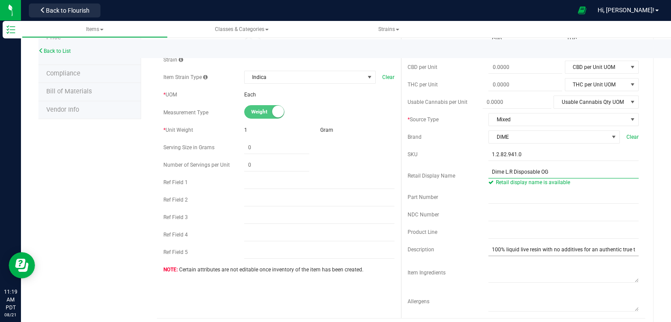
scroll to position [131, 0]
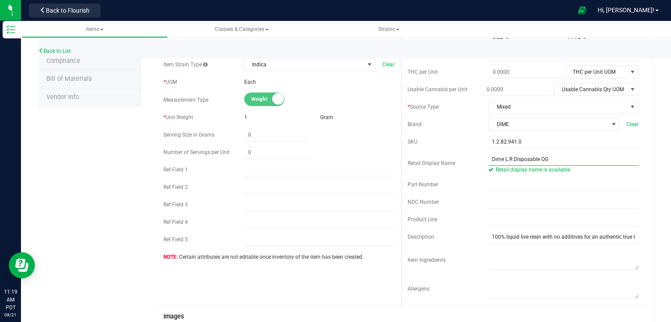
type input "Dime L.R Disposable OG"
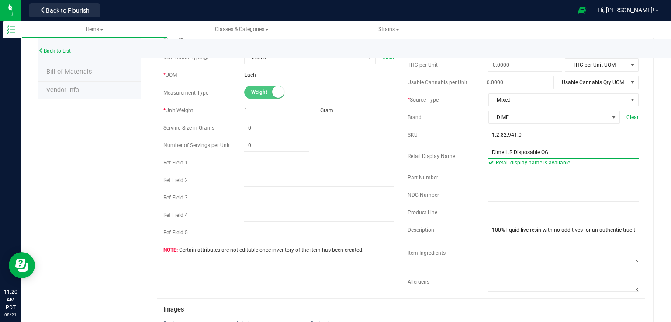
scroll to position [145, 0]
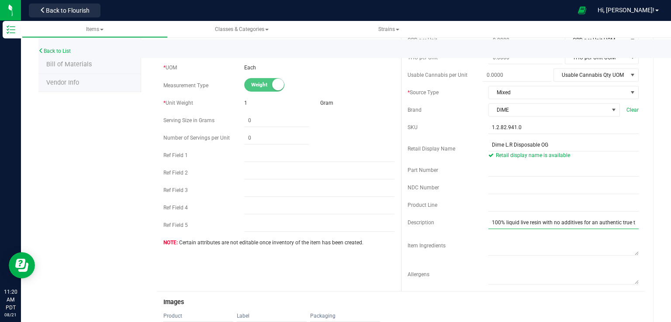
click at [606, 219] on input "100% liquid live resin with no additives for an authentic true to strain taste." at bounding box center [563, 222] width 150 height 13
paste input "OG strain was created by crossing Jet Fuel, Hardcore OG, and True OG. The flavo…"
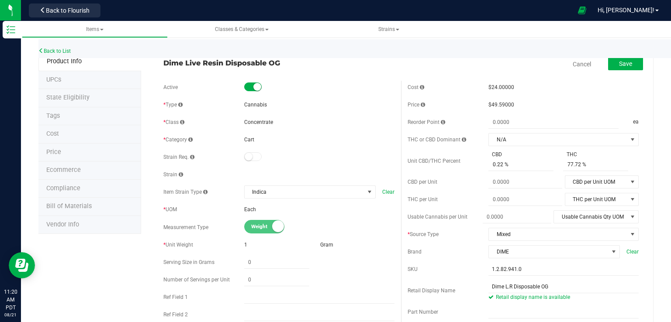
scroll to position [0, 0]
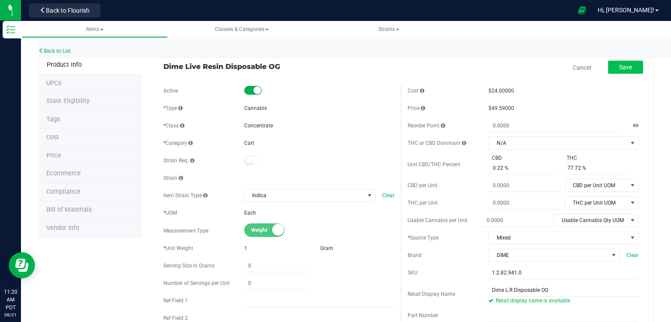
type input "100% liquid live resin with no additives for an authentic true to strain taste.…"
click at [623, 71] on button "Save" at bounding box center [625, 67] width 35 height 13
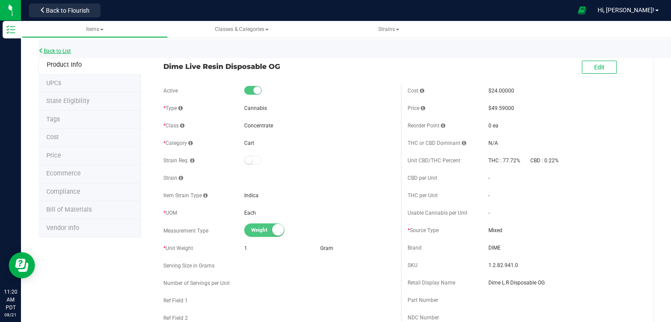
click at [68, 48] on link "Back to List" at bounding box center [54, 51] width 32 height 6
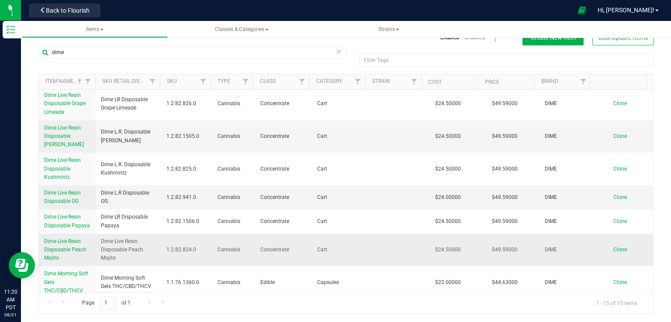
scroll to position [276, 0]
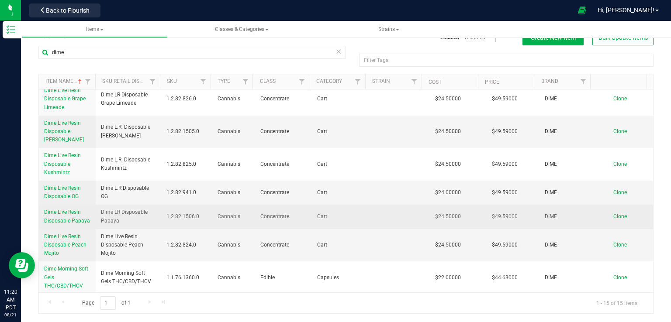
click at [59, 213] on span "Dime Live Resin Disposable Papaya" at bounding box center [67, 216] width 46 height 14
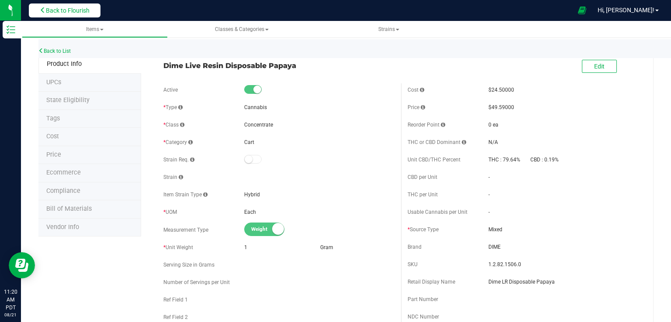
scroll to position [0, 0]
click at [58, 53] on link "Back to List" at bounding box center [54, 51] width 32 height 6
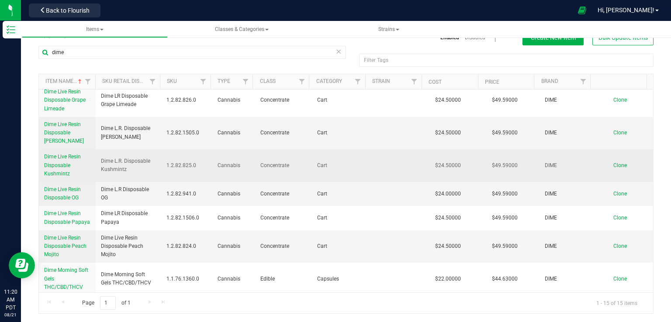
scroll to position [276, 0]
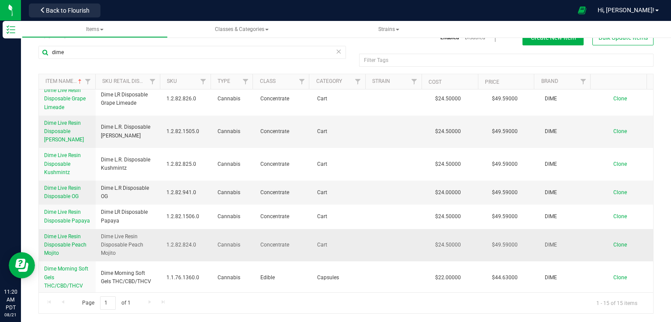
click at [64, 243] on span "Dime Live Resin Disposable Peach Mojito" at bounding box center [65, 245] width 42 height 23
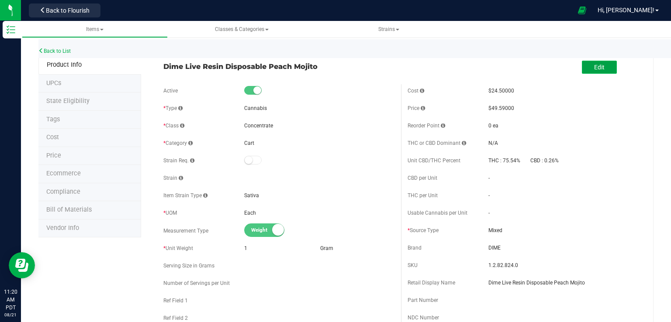
click at [594, 64] on span "Edit" at bounding box center [599, 67] width 10 height 7
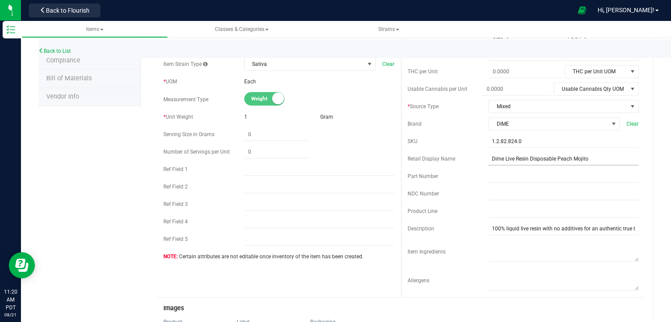
scroll to position [131, 0]
click at [509, 159] on input "Dime Live Resin Disposable Peach Mojito" at bounding box center [563, 159] width 150 height 13
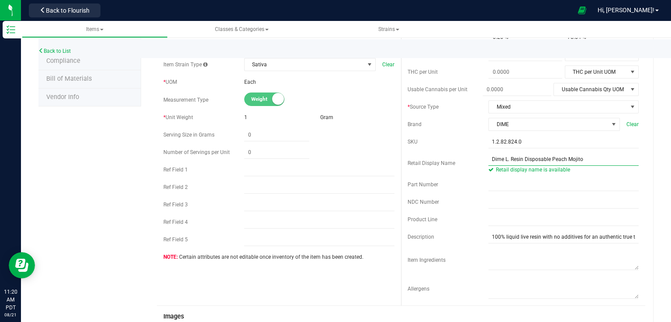
click at [517, 156] on input "Dime L. Resin Disposable Peach Mojito" at bounding box center [563, 159] width 150 height 13
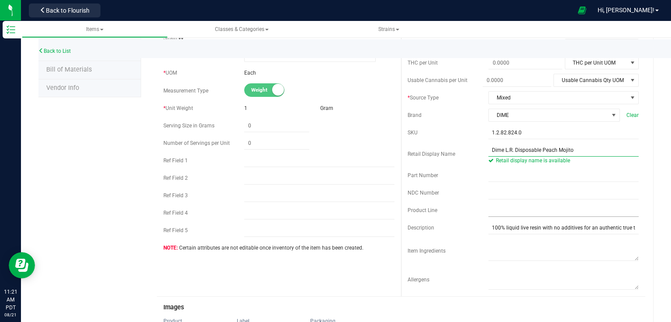
scroll to position [145, 0]
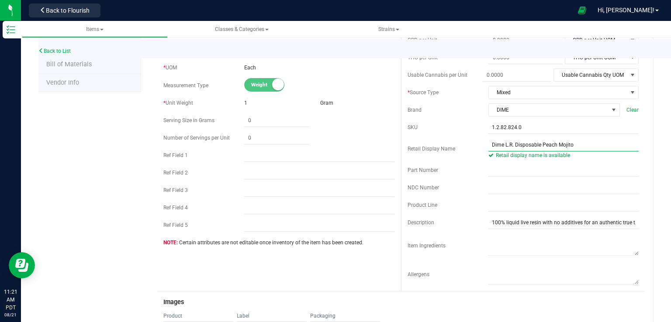
type input "Dime L.R. Disposable Peach Mojito"
click at [610, 224] on input "100% liquid live resin with no additives for an authentic true to strain taste." at bounding box center [563, 222] width 150 height 13
paste input "Peach Mojito has a sweet taste featuring citrus notes accompanied by floral und…"
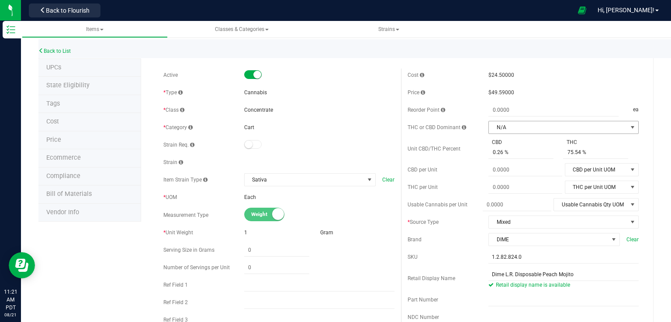
scroll to position [0, 0]
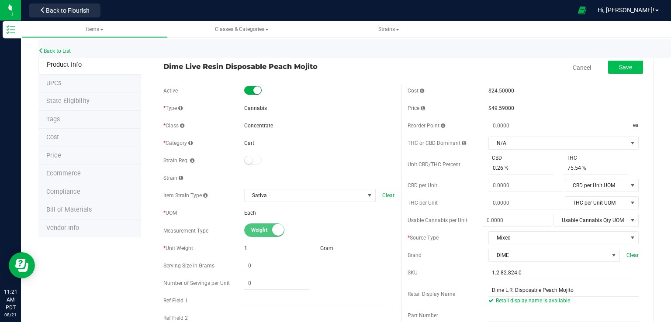
type input "100% liquid live resin with no additives for an authentic true to strain taste.…"
click at [620, 68] on span "Save" at bounding box center [625, 67] width 13 height 7
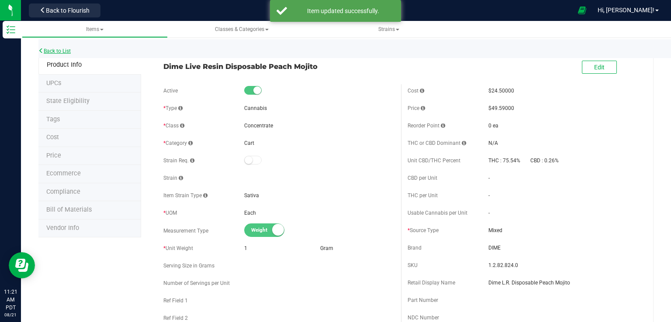
click at [50, 52] on link "Back to List" at bounding box center [54, 51] width 32 height 6
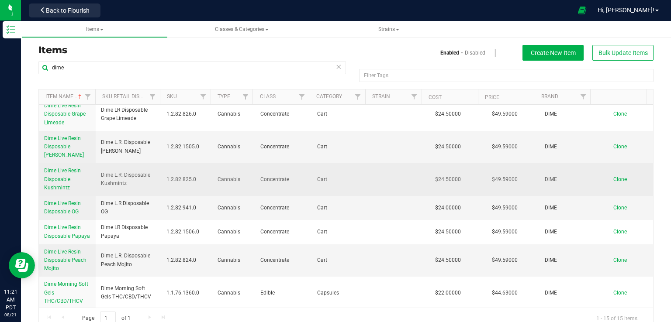
scroll to position [15, 0]
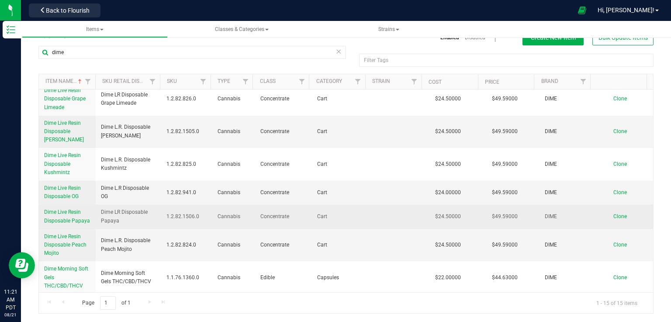
click at [67, 211] on span "Dime Live Resin Disposable Papaya" at bounding box center [67, 216] width 46 height 14
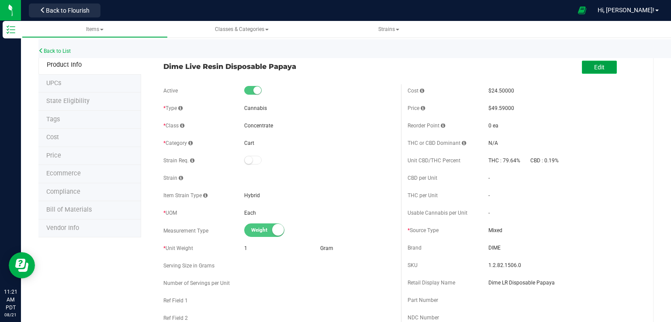
click at [595, 66] on span "Edit" at bounding box center [599, 67] width 10 height 7
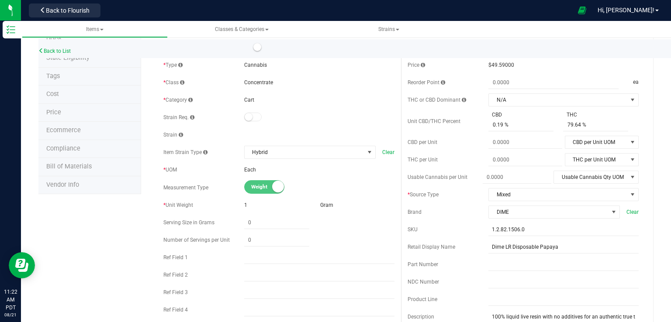
scroll to position [58, 0]
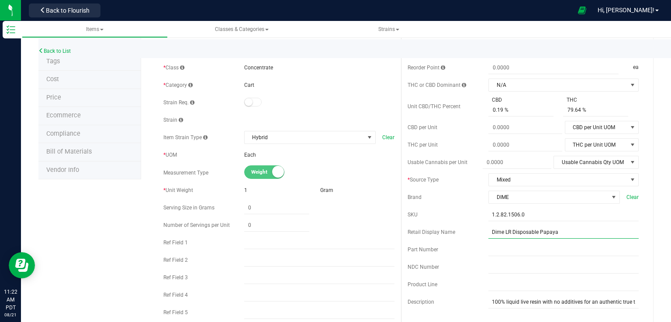
click at [503, 233] on input "Dime LR Disposable Papaya" at bounding box center [563, 232] width 150 height 13
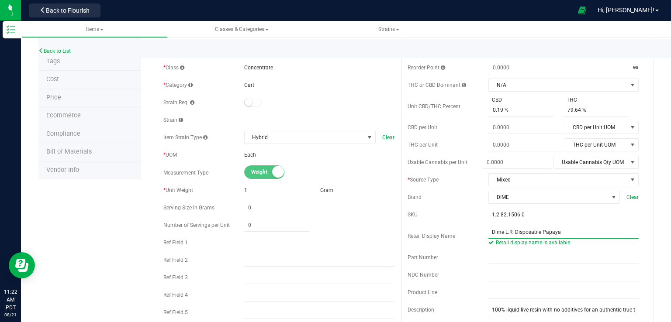
scroll to position [0, 0]
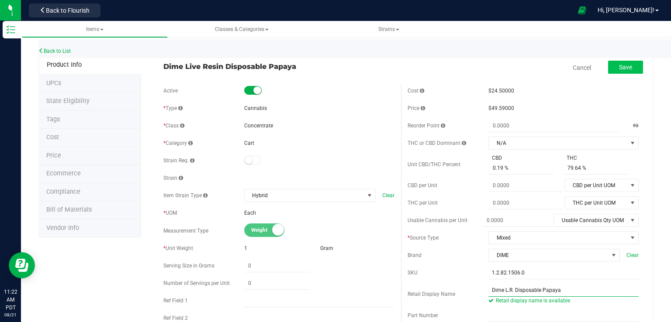
type input "Dime L.R. Disposable Papaya"
click at [619, 68] on span "Save" at bounding box center [625, 67] width 13 height 7
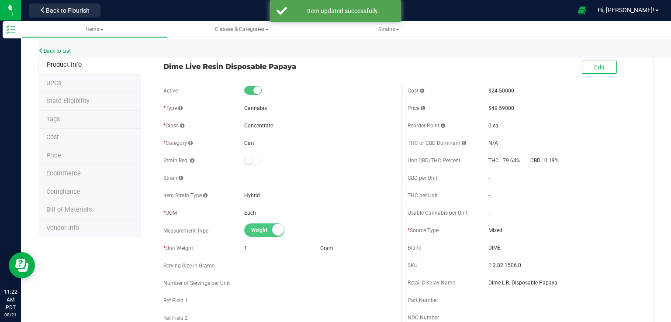
click at [70, 47] on div "Back to List" at bounding box center [373, 48] width 671 height 19
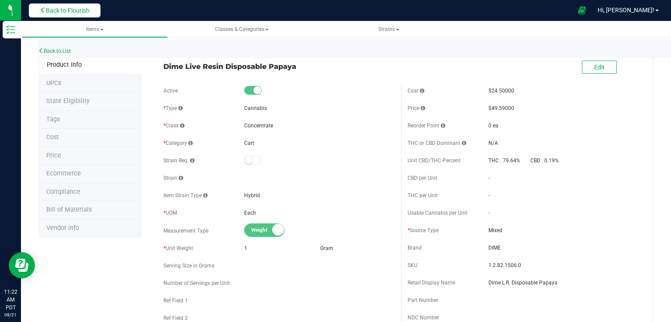
click at [72, 8] on span "Back to Flourish" at bounding box center [68, 10] width 44 height 7
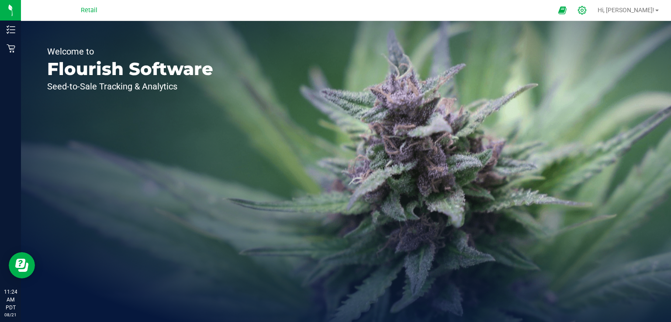
click at [593, 16] on div at bounding box center [582, 10] width 22 height 19
click at [587, 10] on icon at bounding box center [581, 10] width 9 height 9
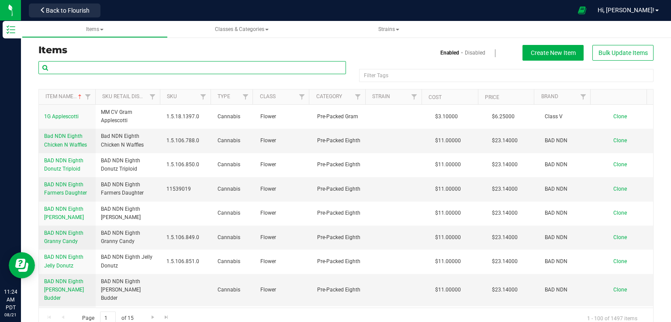
click at [127, 69] on input "text" at bounding box center [191, 67] width 307 height 13
type input "dime"
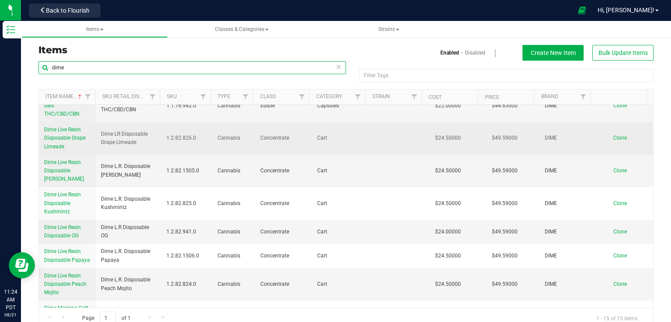
scroll to position [276, 0]
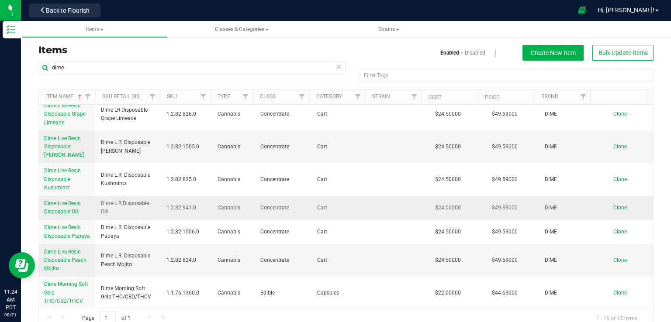
click at [61, 204] on span "Dime Live Resin Disposable OG" at bounding box center [62, 207] width 37 height 14
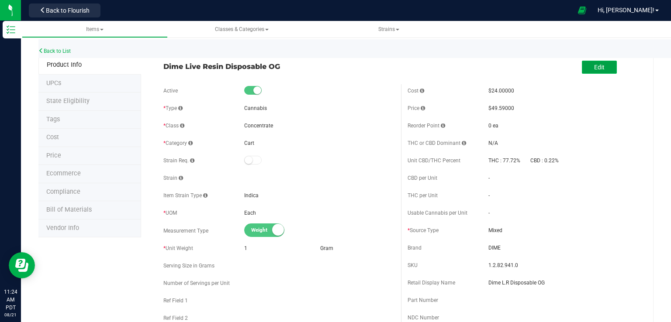
click at [601, 71] on button "Edit" at bounding box center [599, 67] width 35 height 13
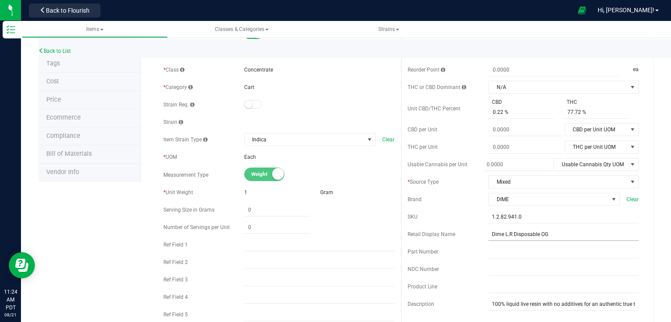
scroll to position [58, 0]
click at [508, 232] on input "Dime L.R Disposable OG" at bounding box center [563, 232] width 150 height 13
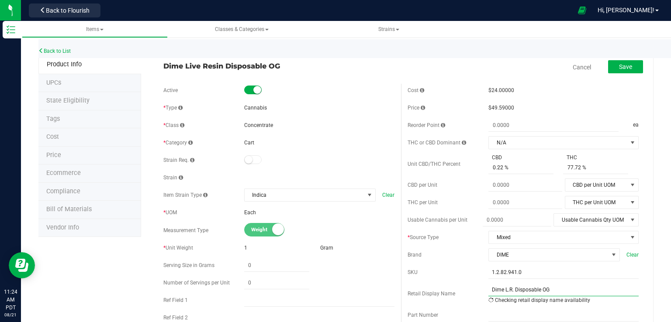
scroll to position [0, 0]
type input "Dime L.R. Disposable OG"
click at [619, 65] on span "Save" at bounding box center [625, 67] width 13 height 7
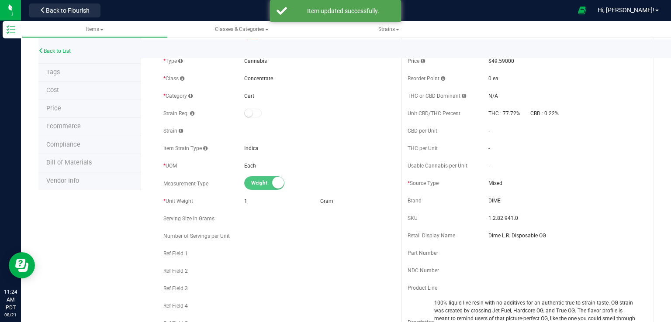
scroll to position [44, 0]
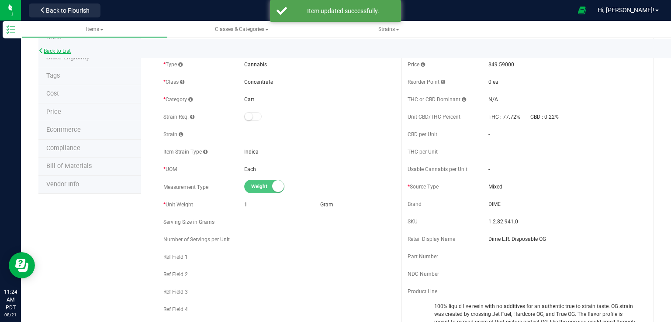
click at [51, 50] on link "Back to List" at bounding box center [54, 51] width 32 height 6
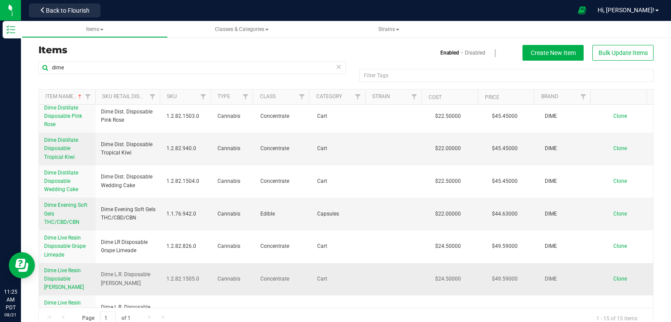
scroll to position [145, 0]
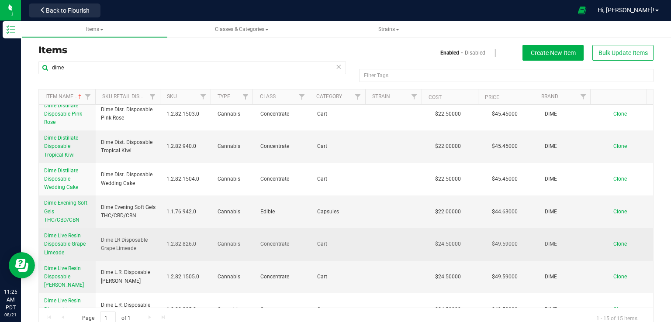
click at [59, 235] on span "Dime Live Resin Disposable Grape Limeade" at bounding box center [64, 244] width 41 height 23
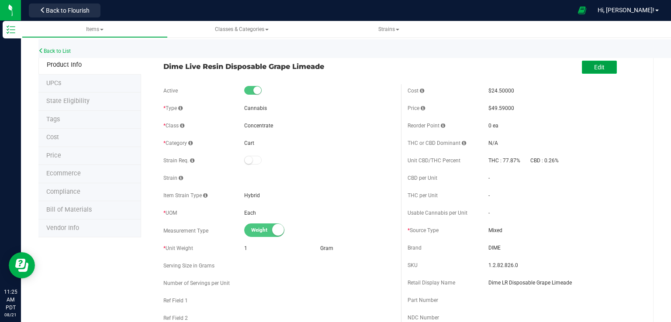
click at [593, 72] on button "Edit" at bounding box center [599, 67] width 35 height 13
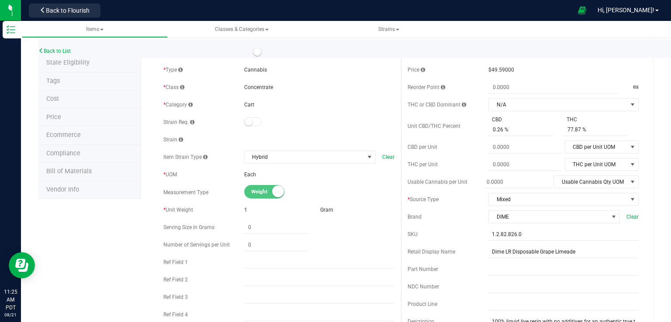
scroll to position [44, 0]
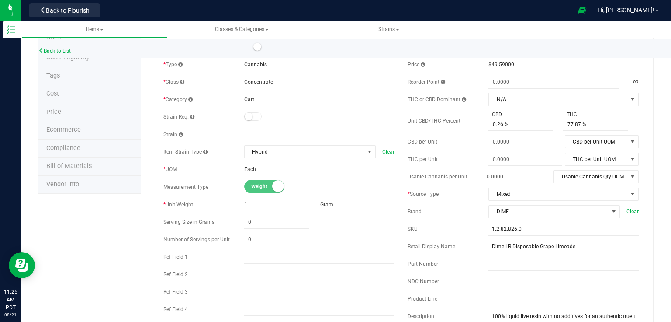
click at [502, 249] on input "Dime LR Disposable Grape Limeade" at bounding box center [563, 246] width 150 height 13
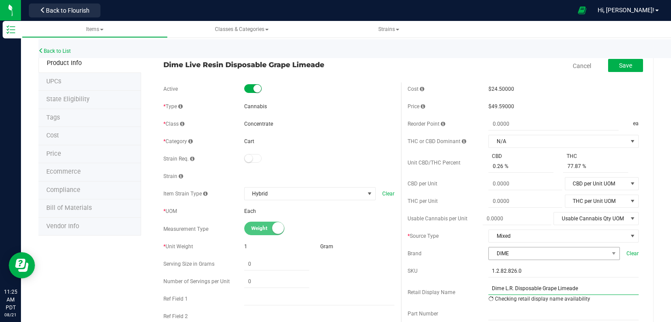
scroll to position [0, 0]
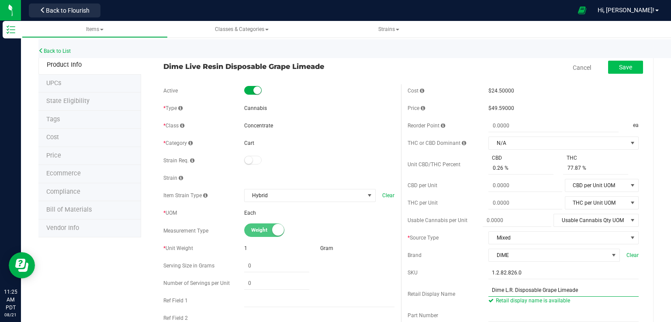
type input "Dime L.R. Disposable Grape Limeade"
click at [608, 70] on button "Save" at bounding box center [625, 67] width 35 height 13
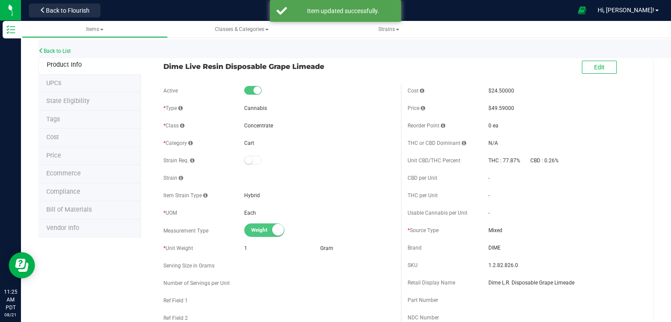
drag, startPoint x: 57, startPoint y: 47, endPoint x: 56, endPoint y: 56, distance: 8.8
click at [55, 53] on div "Back to List" at bounding box center [373, 48] width 671 height 19
click at [61, 48] on link "Back to List" at bounding box center [54, 51] width 32 height 6
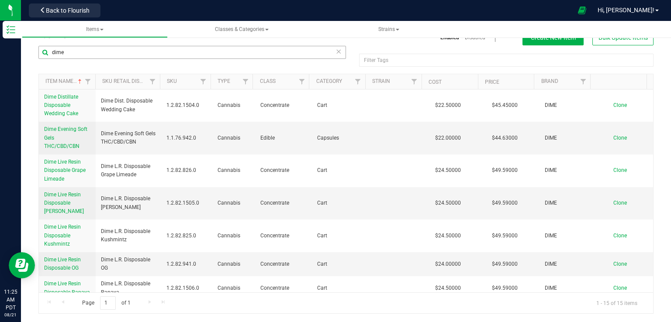
scroll to position [145, 0]
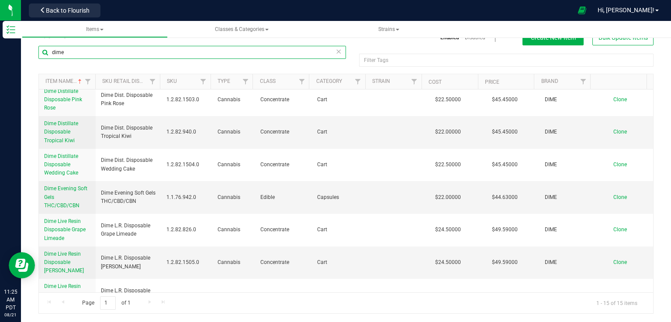
drag, startPoint x: 72, startPoint y: 55, endPoint x: 36, endPoint y: 55, distance: 36.3
click at [36, 55] on div "dime Filter Tags Filter Tags Item Name Sku Retail Display Name SKU Type Class C…" at bounding box center [346, 179] width 628 height 269
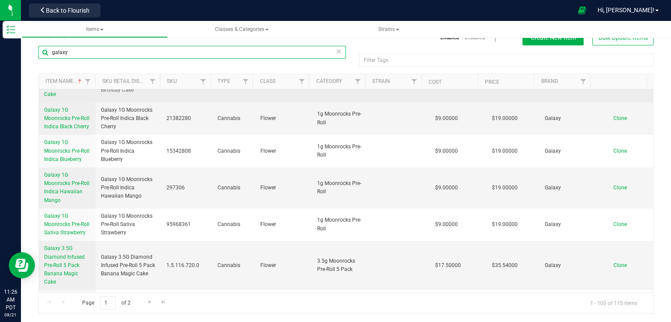
scroll to position [14, 0]
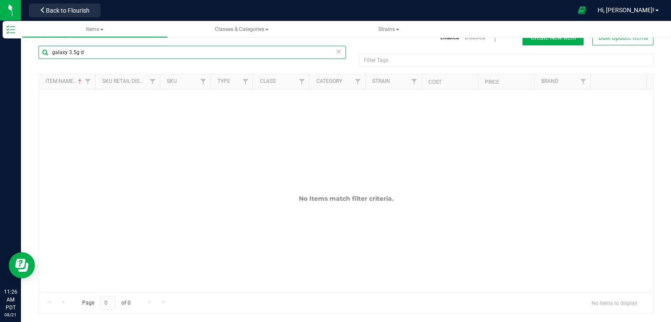
type input "galaxy 3.5g d"
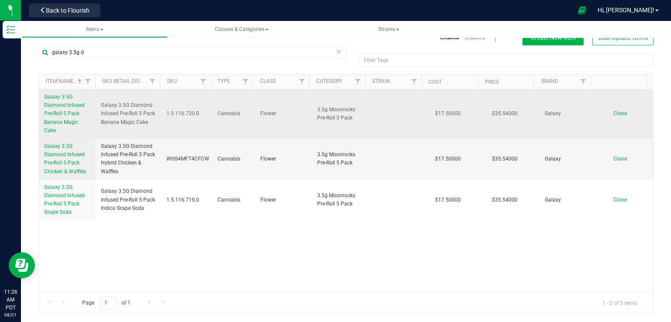
click at [55, 115] on span "Galaxy 3.5G Diamond Infused Pre-Roll 5 Pack Banana Magic Cake" at bounding box center [64, 114] width 41 height 40
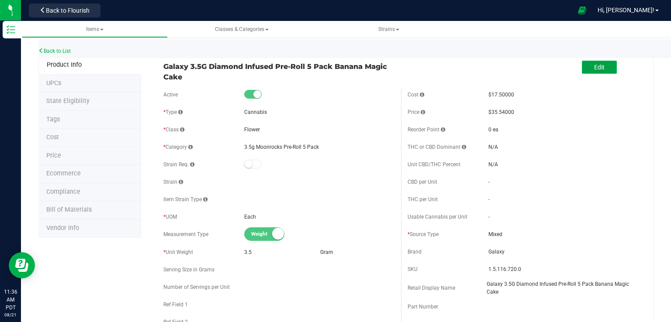
click at [594, 69] on span "Edit" at bounding box center [599, 67] width 10 height 7
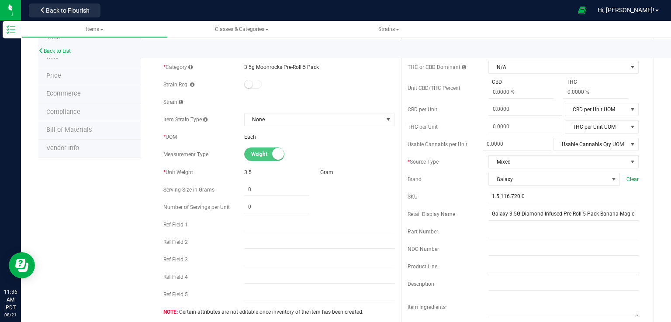
scroll to position [145, 0]
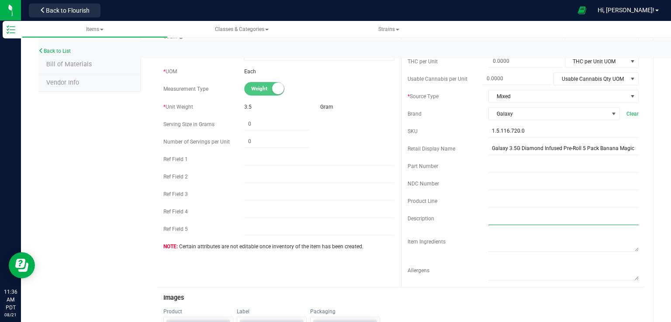
click at [506, 222] on input "text" at bounding box center [563, 218] width 150 height 13
paste input "The Banana Magic Cake flavor is a delightful twist on traditional cannabis stra…"
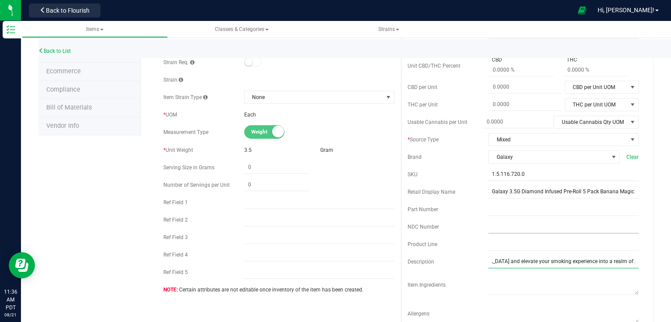
scroll to position [102, 0]
type input "The Banana Magic Cake flavor is a delightful twist on traditional cannabis stra…"
click at [259, 96] on span "None" at bounding box center [314, 98] width 138 height 12
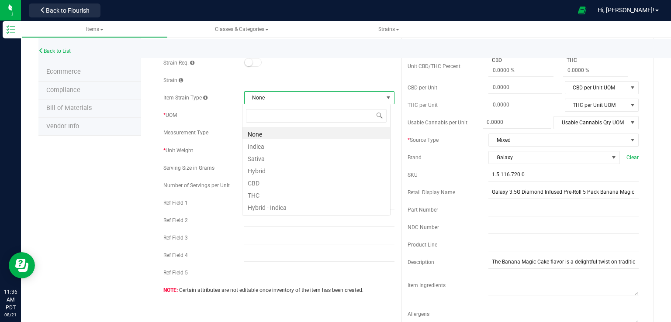
scroll to position [13, 149]
click at [268, 172] on li "Hybrid" at bounding box center [316, 170] width 148 height 12
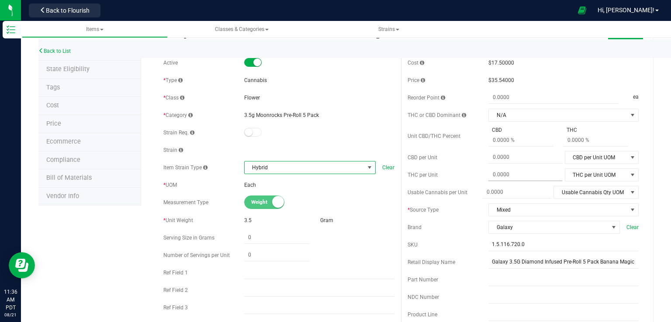
scroll to position [29, 0]
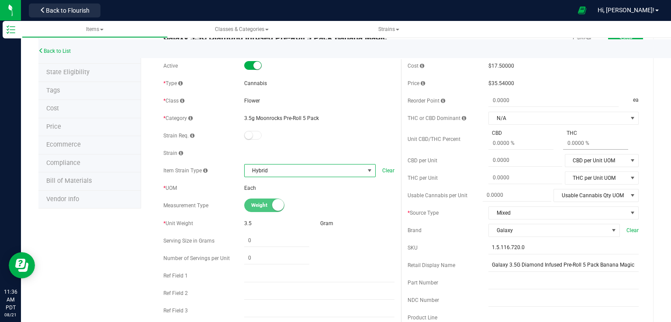
click at [573, 145] on span at bounding box center [595, 143] width 65 height 13
type input "44.55"
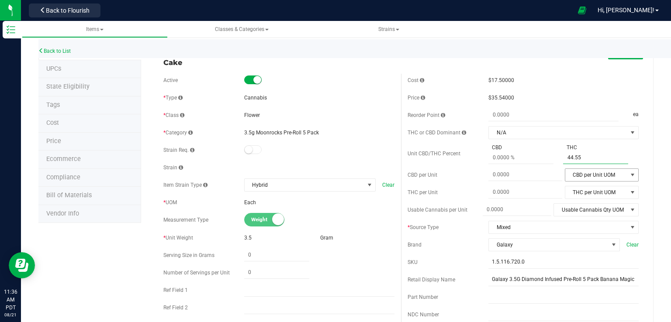
scroll to position [0, 0]
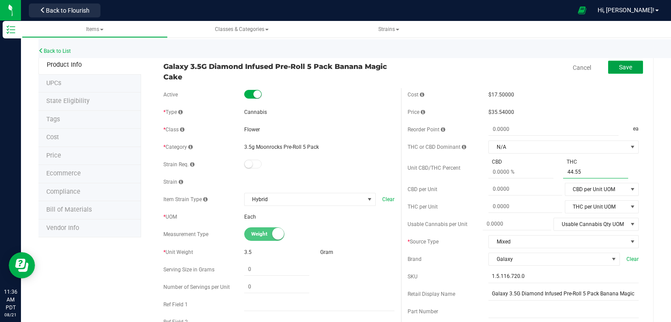
type input "44.55 %"
click at [619, 67] on span "Save" at bounding box center [625, 67] width 13 height 7
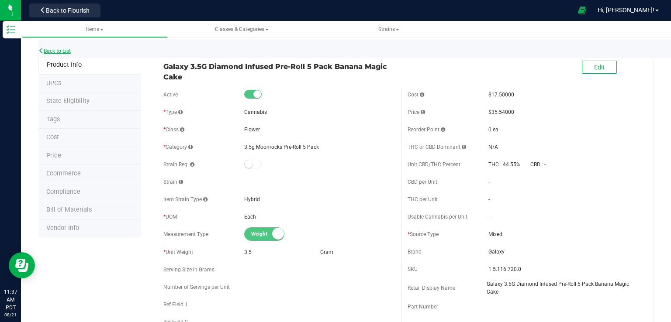
click at [69, 49] on link "Back to List" at bounding box center [54, 51] width 32 height 6
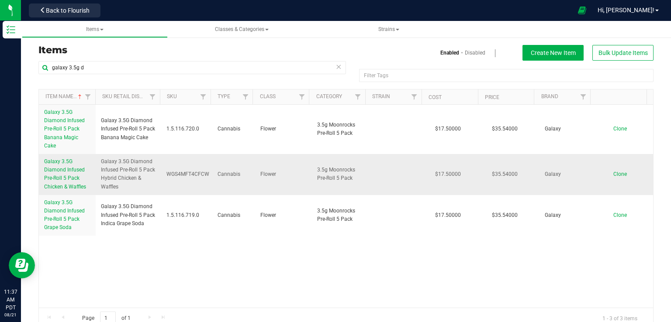
click at [64, 172] on span "Galaxy 3.5G Diamond Infused Pre-Roll 5 Pack Chicken & Waffles" at bounding box center [65, 174] width 42 height 31
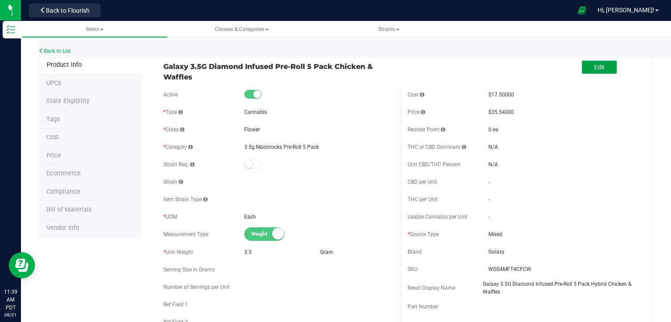
click at [591, 73] on button "Edit" at bounding box center [599, 67] width 35 height 13
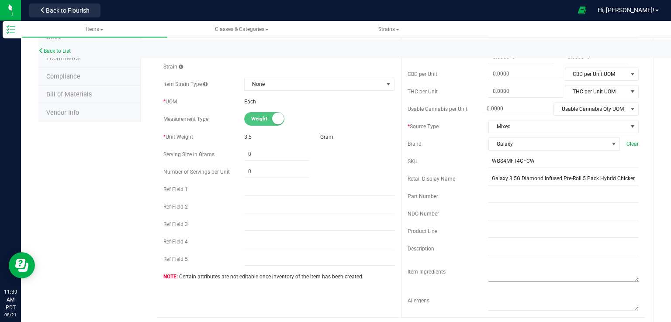
scroll to position [116, 0]
click at [496, 252] on input "text" at bounding box center [563, 248] width 150 height 13
paste input "The Chicken & Waffles flavor offers a unique twist on traditional cannabis stra…"
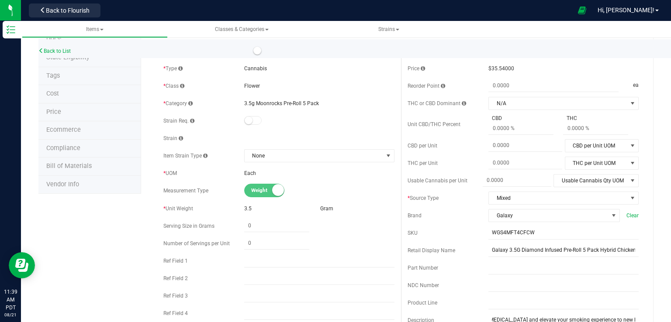
scroll to position [29, 0]
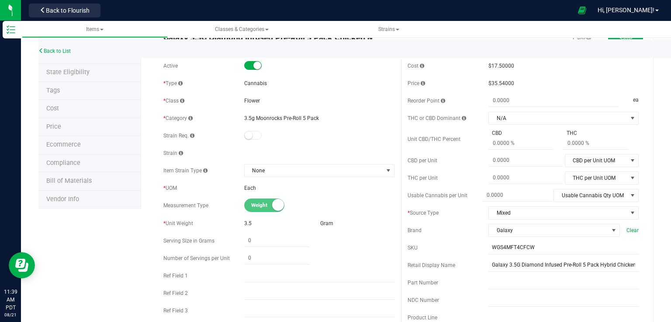
type input "The Chicken & Waffles flavor offers a unique twist on traditional cannabis stra…"
click at [291, 166] on div "Active * Type Cannabis * Class Flower * Category" at bounding box center [279, 216] width 244 height 315
click at [291, 166] on span "None" at bounding box center [314, 171] width 138 height 12
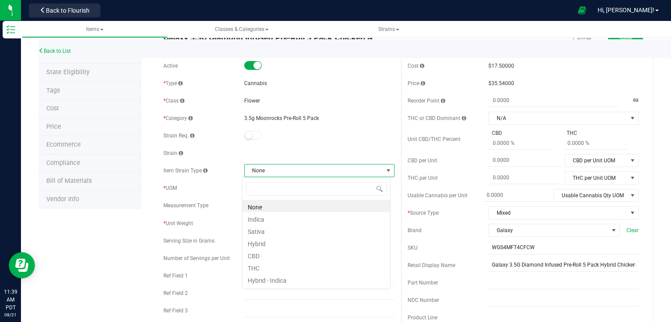
scroll to position [13, 149]
click at [281, 242] on li "Hybrid" at bounding box center [316, 243] width 148 height 12
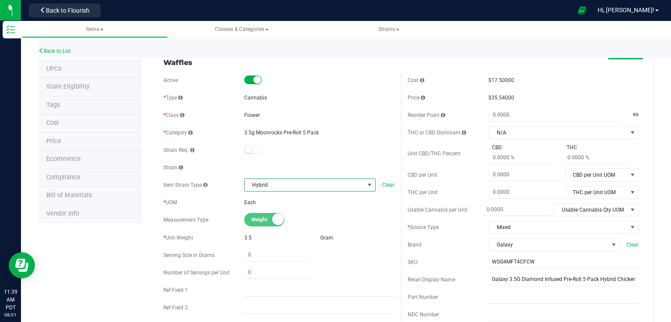
scroll to position [0, 0]
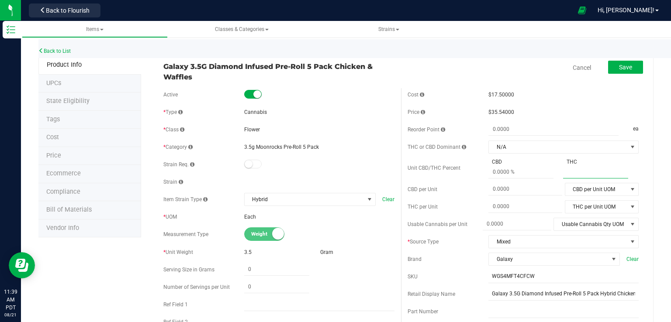
click at [580, 173] on span at bounding box center [595, 172] width 65 height 13
type input "59.33"
type input "59.33 %"
click at [619, 69] on span "Save" at bounding box center [625, 67] width 13 height 7
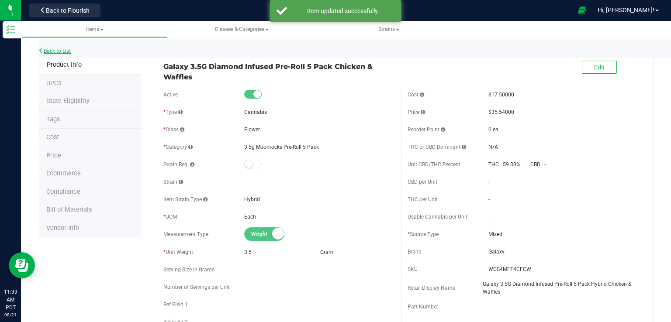
click at [54, 52] on link "Back to List" at bounding box center [54, 51] width 32 height 6
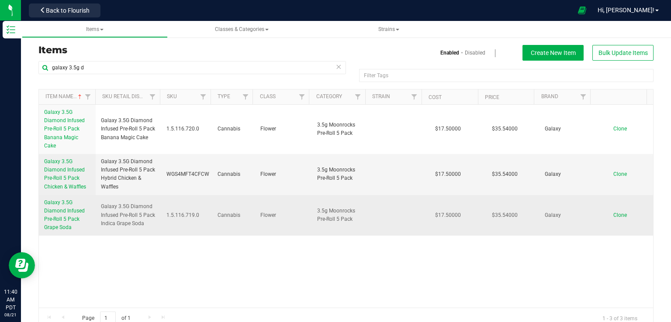
click at [66, 207] on link "Galaxy 3.5G Diamond Infused Pre-Roll 5 Pack Grape Soda" at bounding box center [67, 216] width 46 height 34
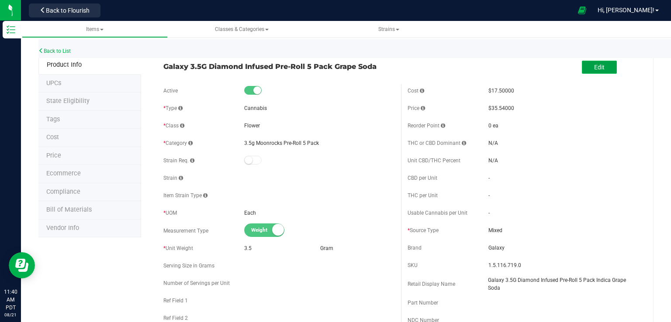
click at [601, 67] on button "Edit" at bounding box center [599, 67] width 35 height 13
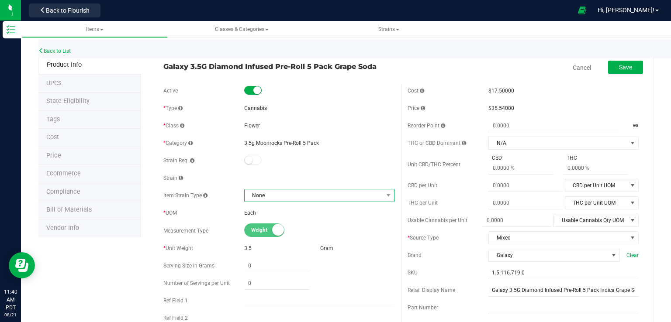
click at [267, 197] on span "None" at bounding box center [314, 196] width 138 height 12
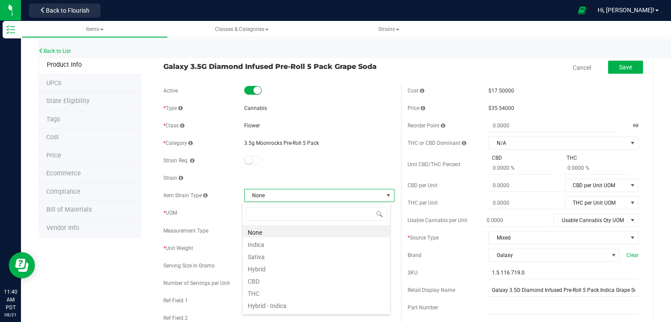
scroll to position [13, 149]
click at [264, 243] on li "Indica" at bounding box center [316, 244] width 148 height 12
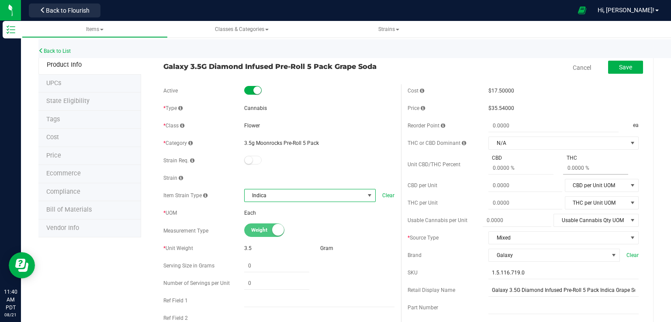
click at [591, 170] on span at bounding box center [595, 168] width 65 height 13
type input "50.45"
type input "50.45 %"
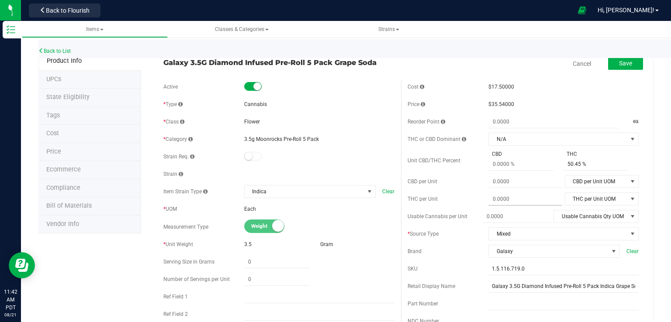
scroll to position [0, 0]
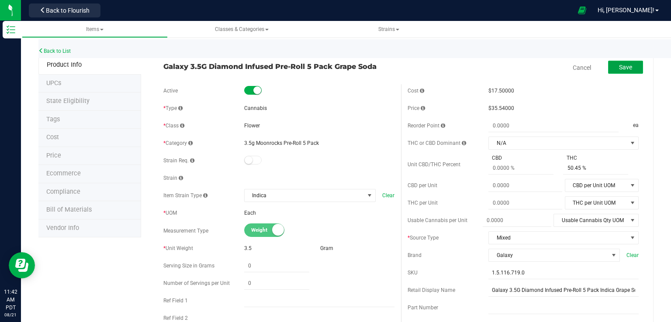
click at [621, 69] on span "Save" at bounding box center [625, 67] width 13 height 7
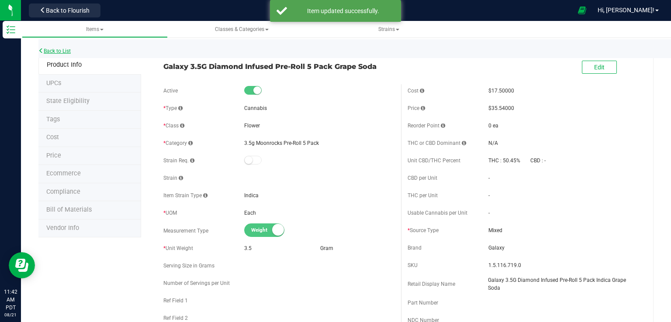
click at [65, 51] on link "Back to List" at bounding box center [54, 51] width 32 height 6
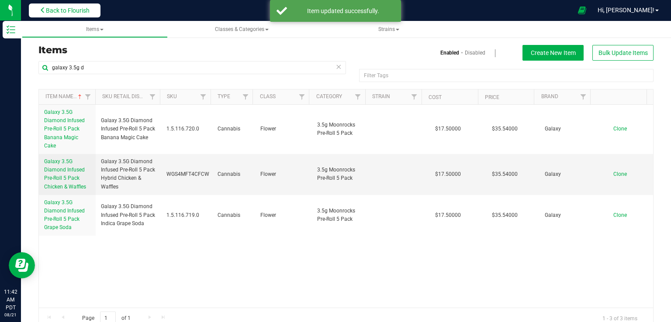
click at [84, 4] on button "Back to Flourish" at bounding box center [65, 10] width 72 height 14
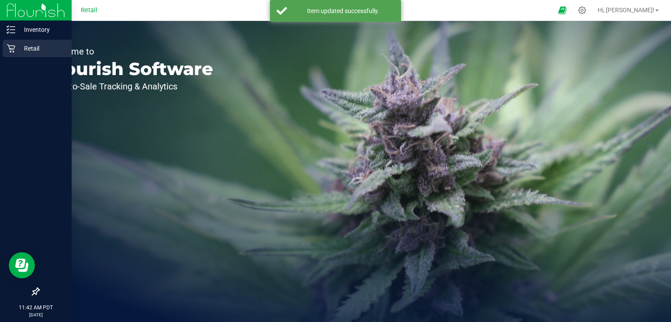
click at [17, 52] on p "Retail" at bounding box center [41, 48] width 52 height 10
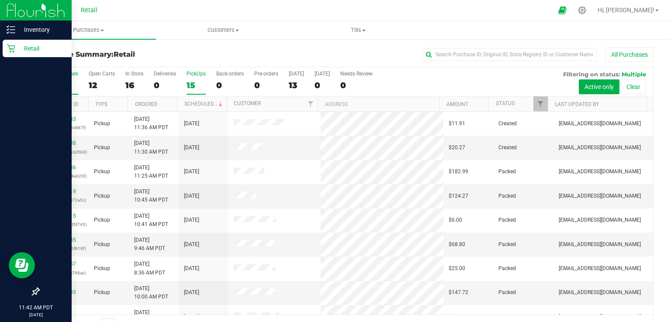
click at [196, 85] on div "15" at bounding box center [196, 85] width 19 height 10
click at [0, 0] on input "PickUps 15" at bounding box center [0, 0] width 0 height 0
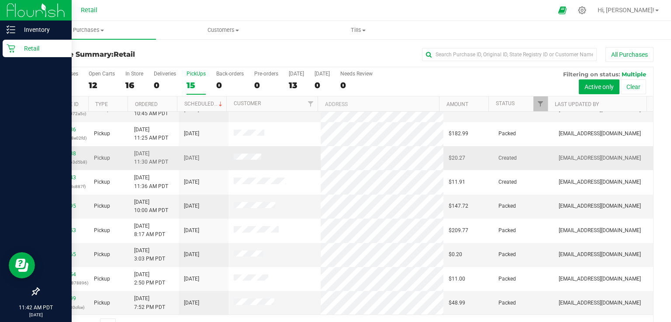
scroll to position [86, 0]
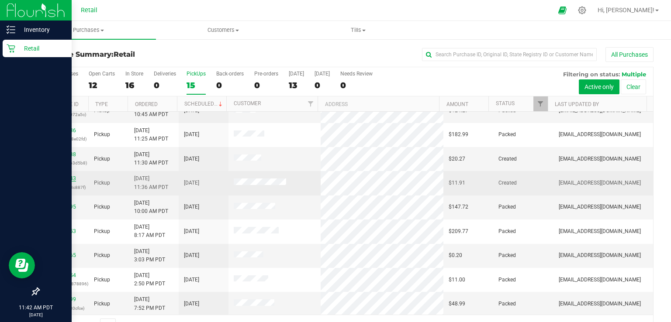
click at [68, 176] on link "00057943" at bounding box center [64, 179] width 24 height 6
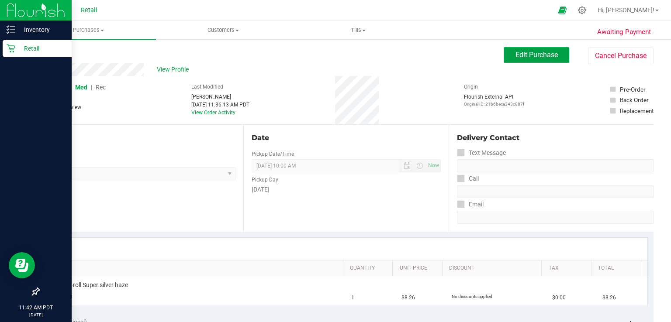
click at [526, 60] on button "Edit Purchase" at bounding box center [537, 55] width 66 height 16
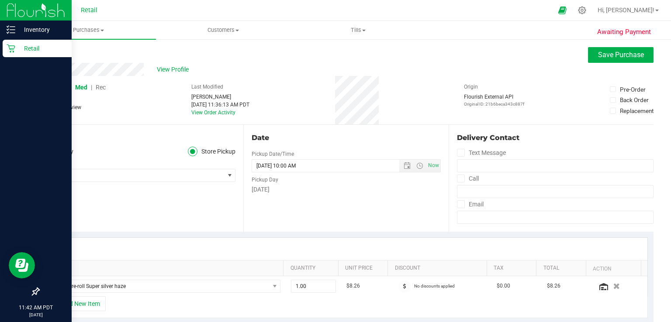
click at [103, 86] on span "Rec" at bounding box center [101, 87] width 10 height 7
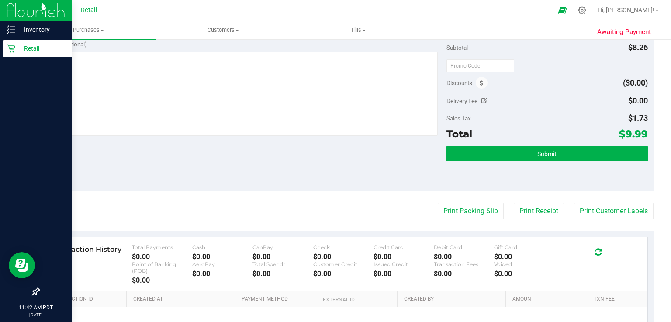
scroll to position [291, 0]
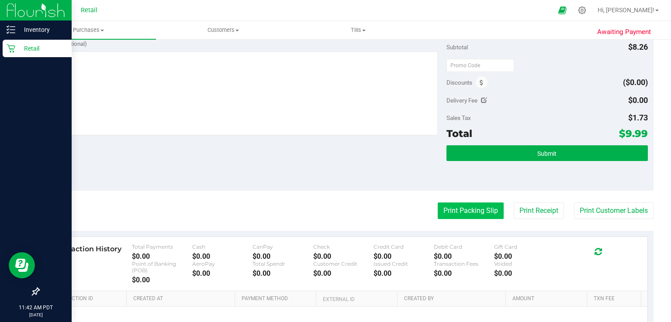
click at [472, 207] on button "Print Packing Slip" at bounding box center [471, 211] width 66 height 17
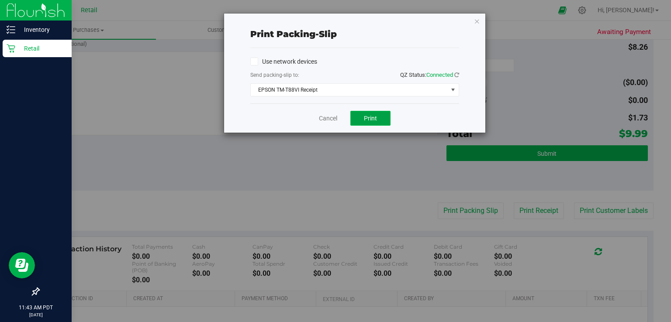
click at [378, 115] on button "Print" at bounding box center [370, 118] width 40 height 15
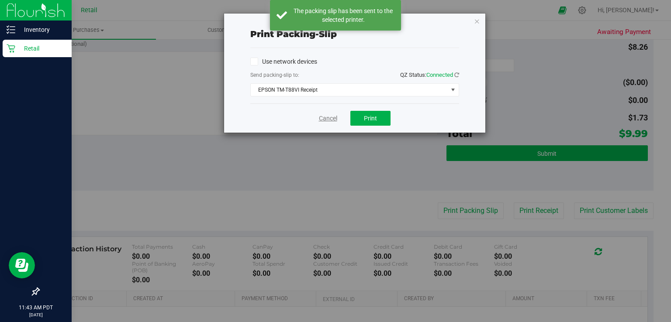
click at [328, 120] on link "Cancel" at bounding box center [328, 118] width 18 height 9
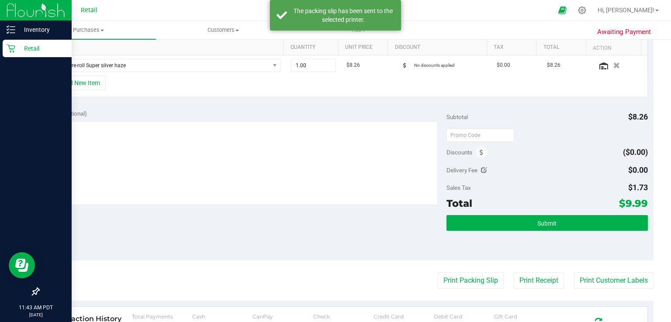
scroll to position [218, 0]
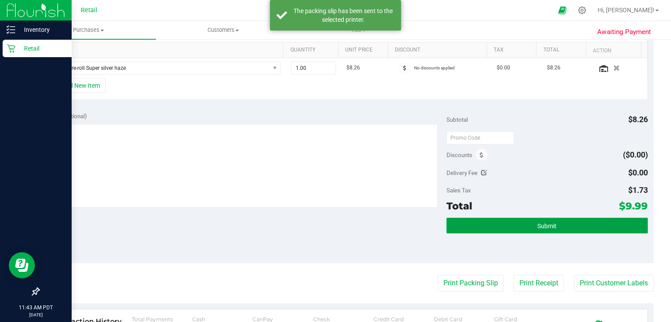
click at [544, 227] on span "Submit" at bounding box center [546, 226] width 19 height 7
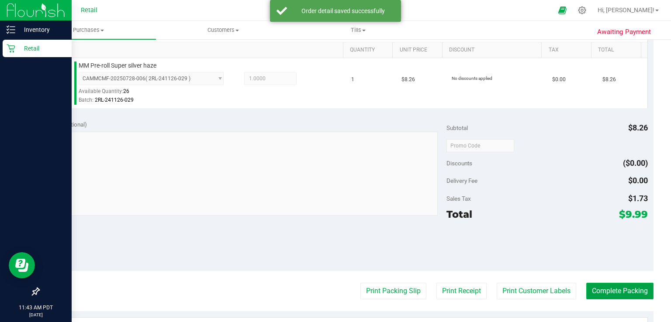
click at [627, 291] on button "Complete Packing" at bounding box center [619, 291] width 67 height 17
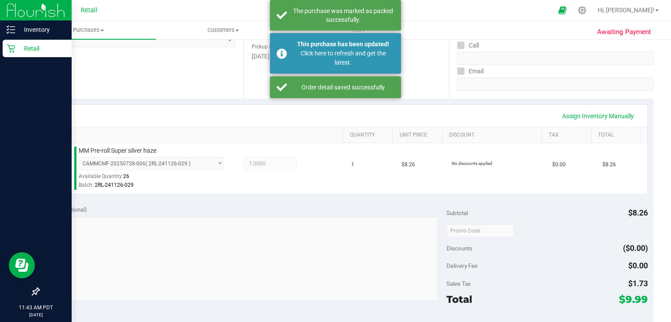
scroll to position [132, 0]
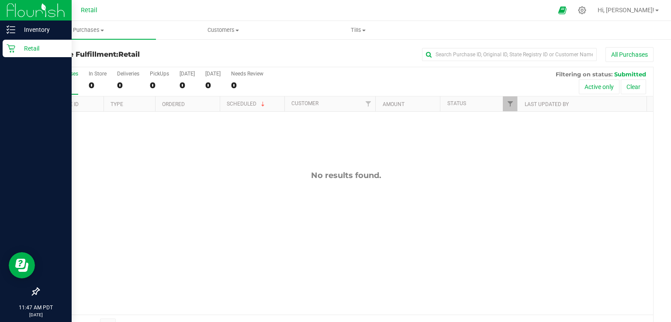
click at [19, 45] on p "Retail" at bounding box center [41, 48] width 52 height 10
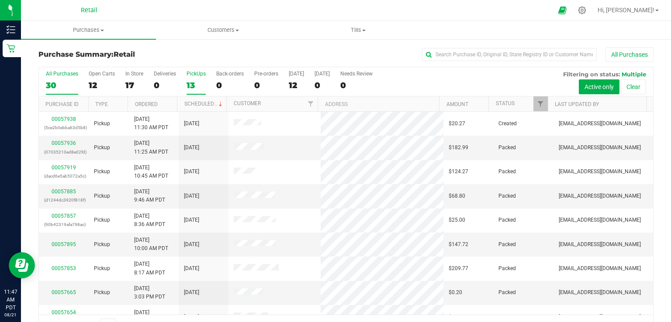
click at [196, 81] on div "13" at bounding box center [196, 85] width 19 height 10
click at [0, 0] on input "PickUps 13" at bounding box center [0, 0] width 0 height 0
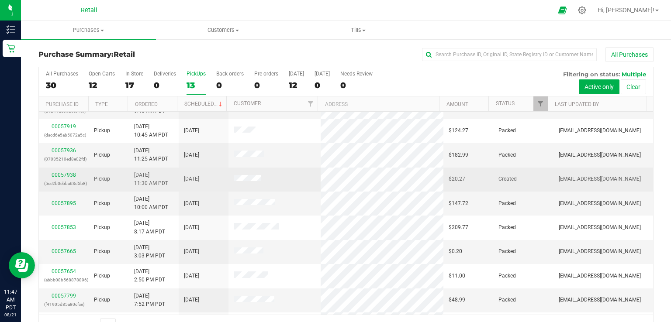
scroll to position [23, 0]
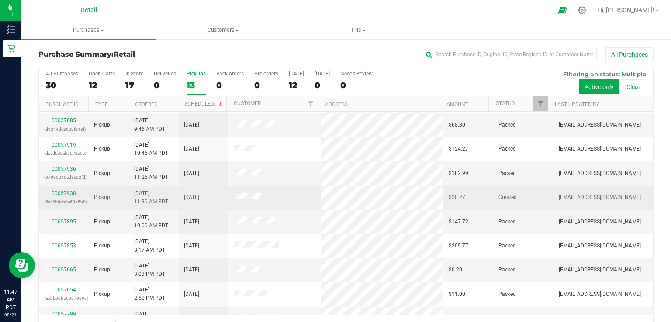
click at [65, 192] on link "00057938" at bounding box center [64, 193] width 24 height 6
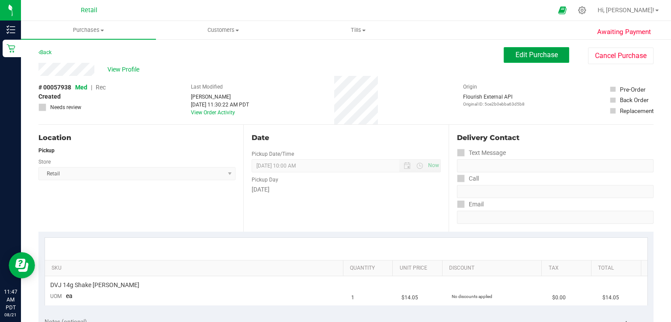
drag, startPoint x: 510, startPoint y: 57, endPoint x: 506, endPoint y: 59, distance: 5.1
click at [515, 57] on span "Edit Purchase" at bounding box center [536, 55] width 42 height 8
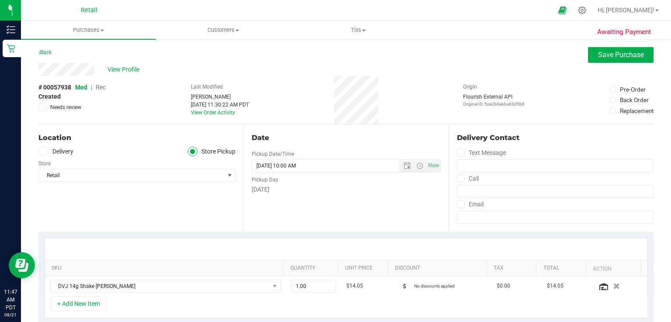
click at [104, 91] on div "# 00057938 Med | Rec Created Needs review" at bounding box center [71, 97] width 67 height 28
click at [103, 85] on span "Rec" at bounding box center [101, 87] width 10 height 7
click at [97, 87] on span "Rec" at bounding box center [101, 87] width 10 height 7
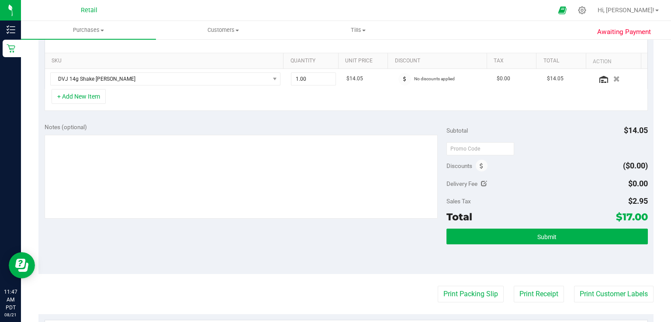
scroll to position [247, 0]
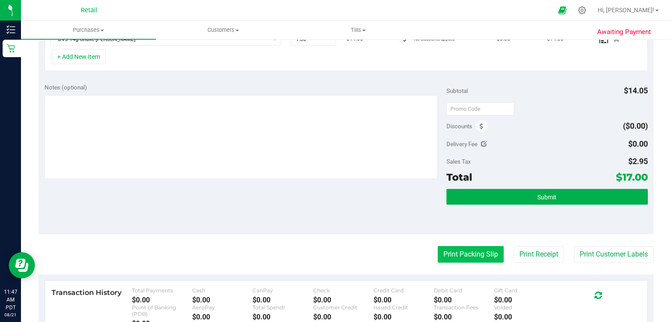
click at [459, 249] on button "Print Packing Slip" at bounding box center [471, 254] width 66 height 17
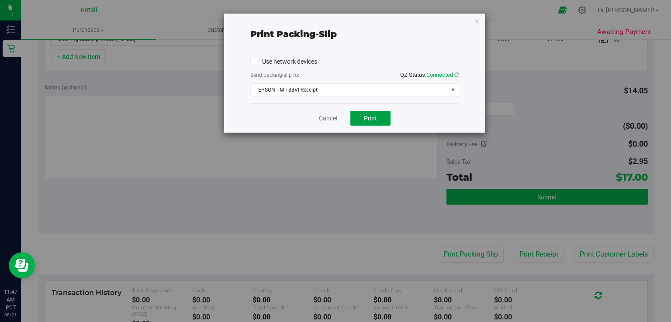
drag, startPoint x: 356, startPoint y: 119, endPoint x: 370, endPoint y: 127, distance: 16.6
click at [356, 119] on button "Print" at bounding box center [370, 118] width 40 height 15
click at [325, 114] on link "Cancel" at bounding box center [328, 118] width 18 height 9
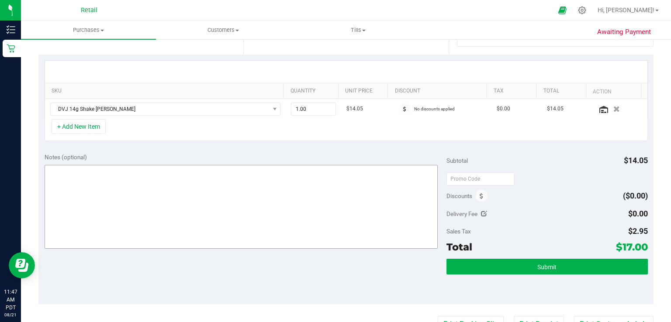
scroll to position [175, 0]
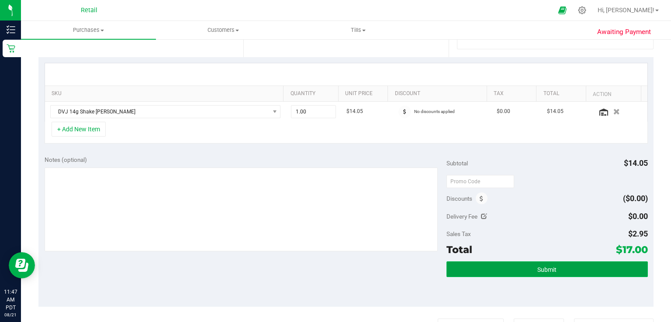
click at [563, 269] on button "Submit" at bounding box center [546, 270] width 201 height 16
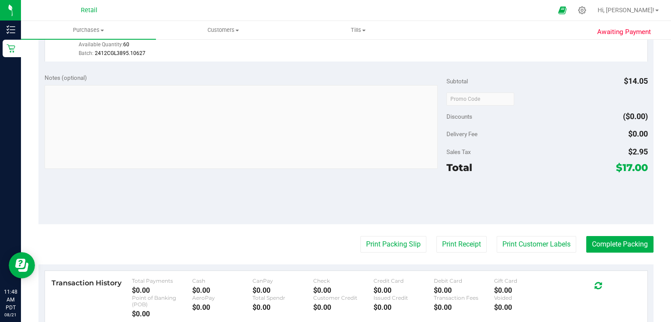
scroll to position [279, 0]
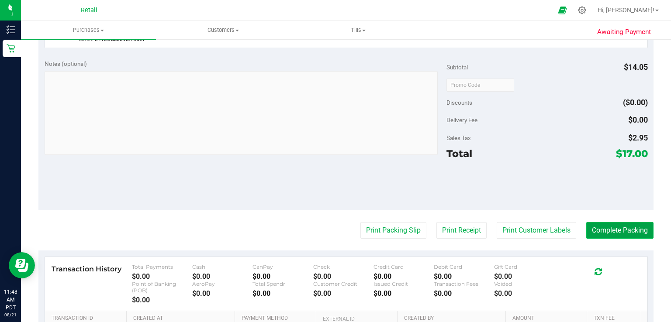
click at [620, 230] on button "Complete Packing" at bounding box center [619, 230] width 67 height 17
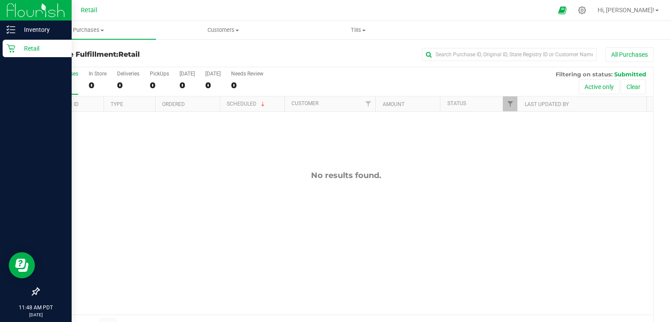
click at [12, 52] on icon at bounding box center [11, 48] width 9 height 9
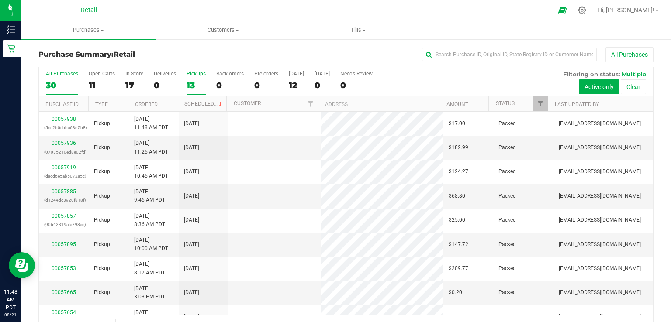
click at [192, 80] on div "13" at bounding box center [196, 85] width 19 height 10
click at [0, 0] on input "PickUps 13" at bounding box center [0, 0] width 0 height 0
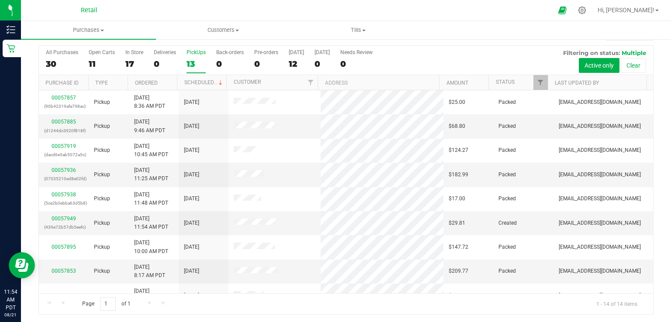
click at [192, 52] on div "PickUps" at bounding box center [196, 52] width 19 height 6
click at [0, 0] on input "PickUps 13" at bounding box center [0, 0] width 0 height 0
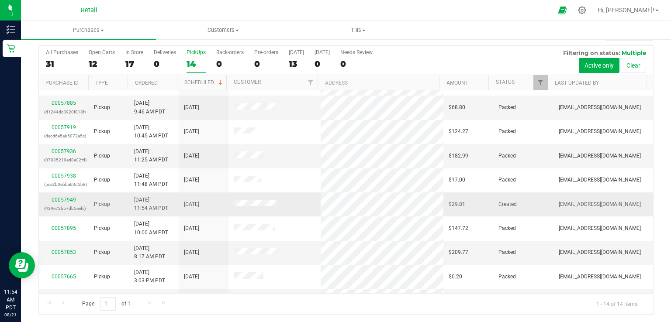
scroll to position [17, 0]
click at [58, 201] on link "00057949" at bounding box center [64, 201] width 24 height 6
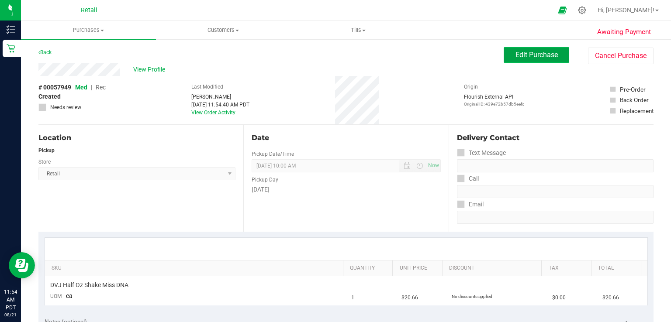
click at [515, 55] on span "Edit Purchase" at bounding box center [536, 55] width 42 height 8
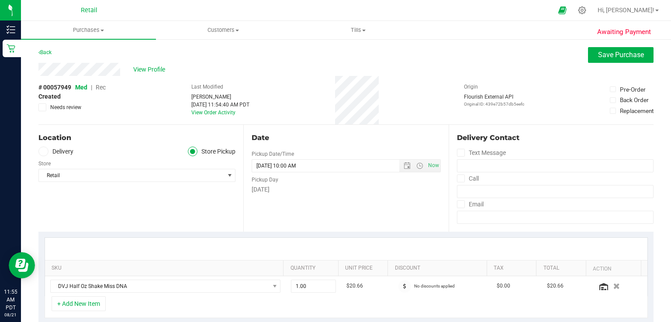
click at [106, 86] on span "Rec" at bounding box center [101, 87] width 10 height 7
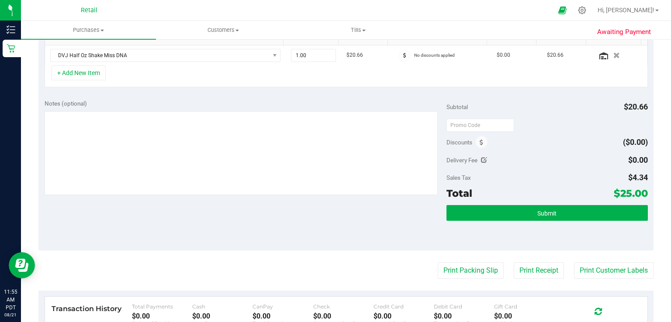
scroll to position [233, 0]
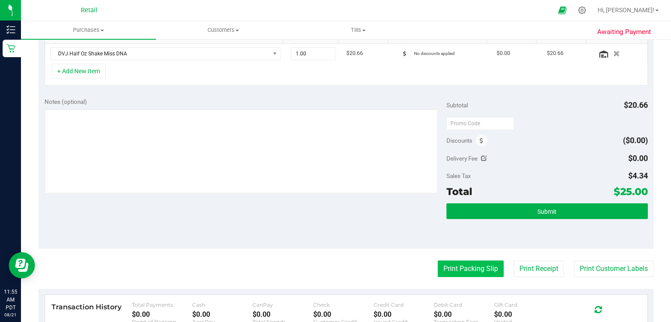
click at [477, 267] on button "Print Packing Slip" at bounding box center [471, 269] width 66 height 17
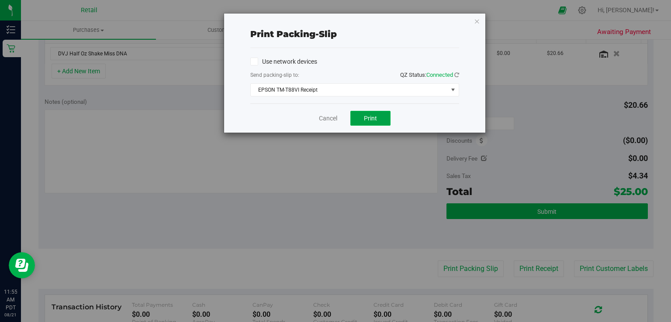
click at [363, 122] on button "Print" at bounding box center [370, 118] width 40 height 15
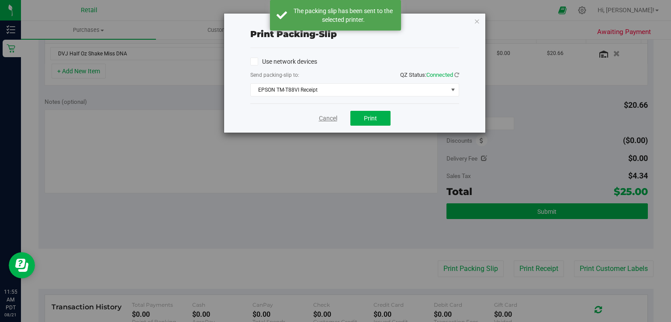
click at [330, 118] on link "Cancel" at bounding box center [328, 118] width 18 height 9
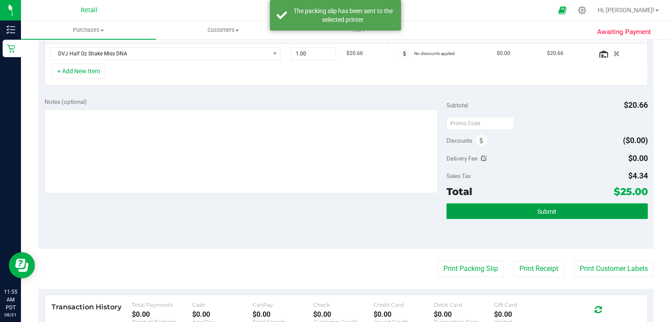
click at [582, 212] on button "Submit" at bounding box center [546, 212] width 201 height 16
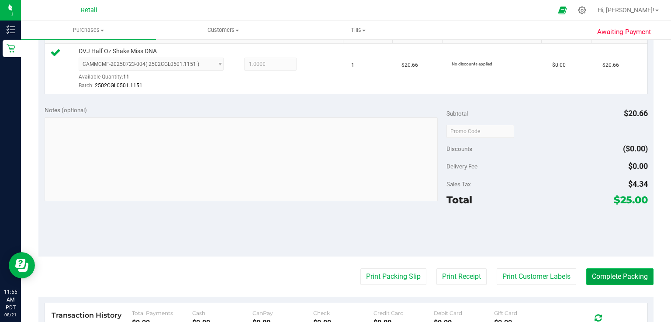
click at [631, 274] on button "Complete Packing" at bounding box center [619, 277] width 67 height 17
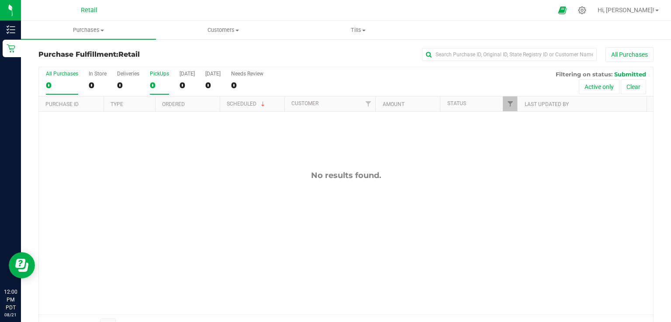
click at [152, 77] on label "PickUps 0" at bounding box center [159, 83] width 19 height 24
click at [0, 0] on input "PickUps 0" at bounding box center [0, 0] width 0 height 0
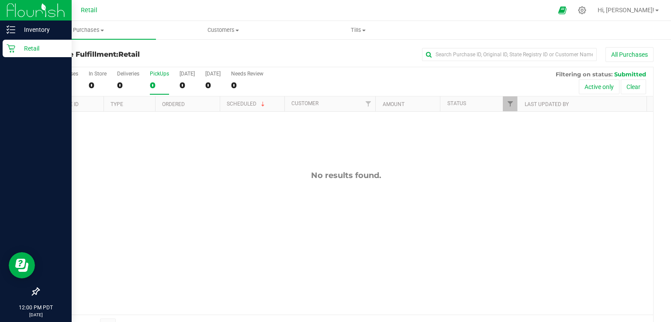
click at [17, 45] on p "Retail" at bounding box center [41, 48] width 52 height 10
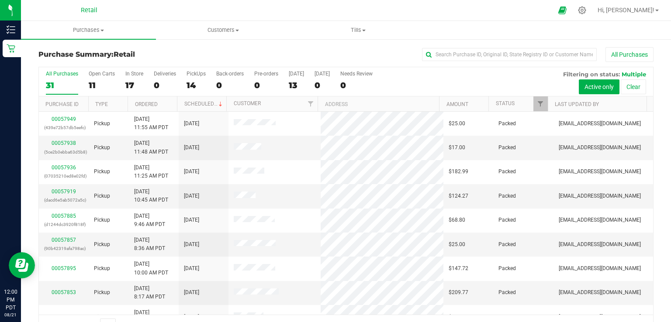
click at [186, 89] on div "All Purchases 31 Open Carts 11 In Store 17 Deliveries 0 PickUps 14 Back-orders …" at bounding box center [346, 81] width 614 height 29
click at [200, 85] on div "14" at bounding box center [196, 85] width 19 height 10
click at [0, 0] on input "PickUps 14" at bounding box center [0, 0] width 0 height 0
click at [197, 88] on div "14" at bounding box center [196, 85] width 19 height 10
click at [0, 0] on input "PickUps 14" at bounding box center [0, 0] width 0 height 0
